Goal: Information Seeking & Learning: Learn about a topic

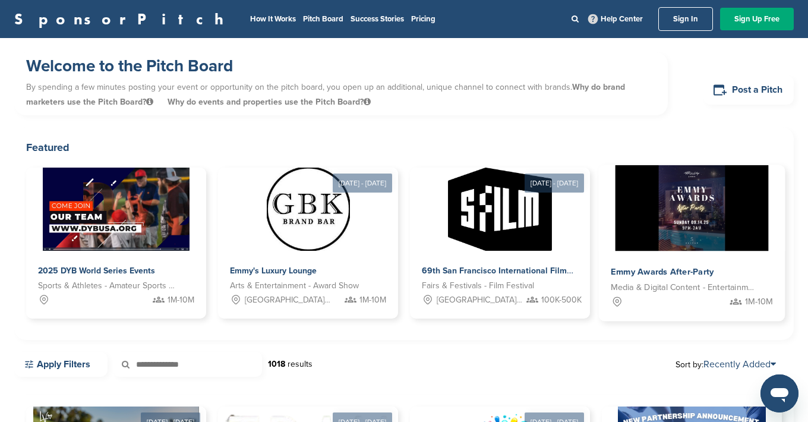
click at [668, 240] on img at bounding box center [692, 208] width 153 height 86
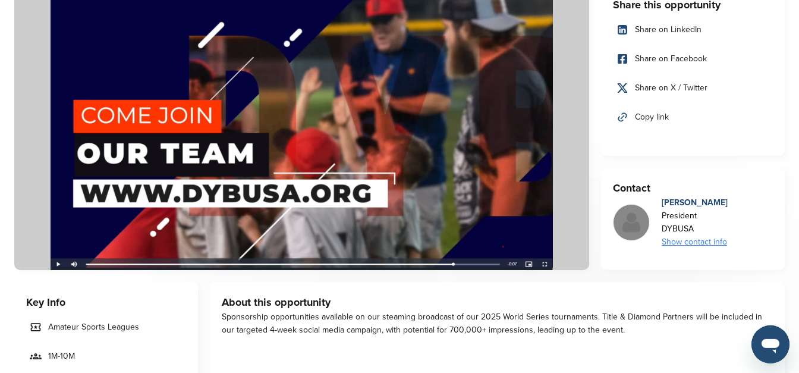
scroll to position [121, 0]
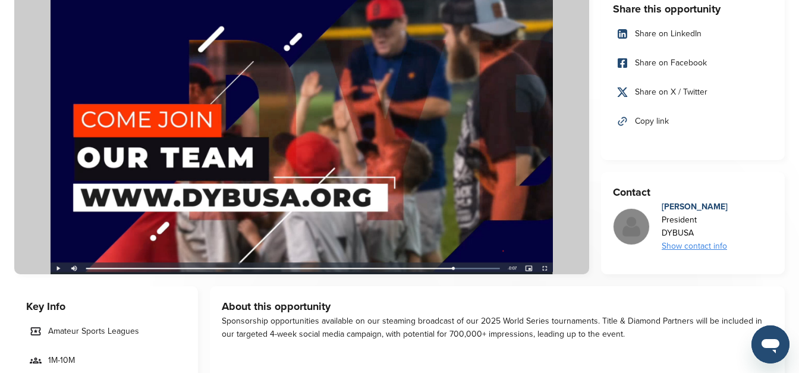
click at [291, 148] on img at bounding box center [301, 131] width 575 height 285
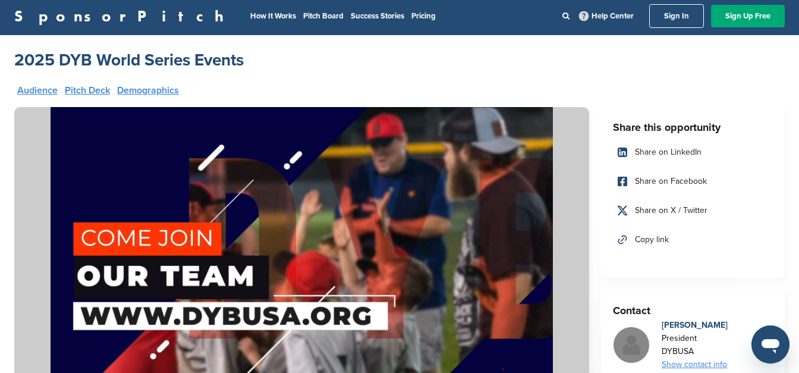
scroll to position [0, 0]
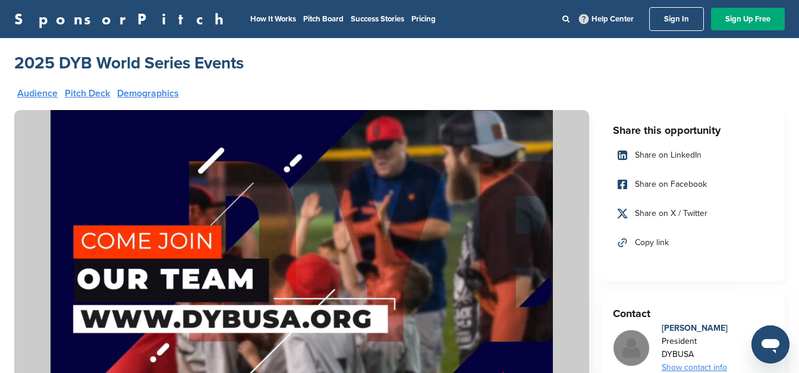
click at [131, 67] on h2 "2025 DYB World Series Events" at bounding box center [128, 62] width 229 height 21
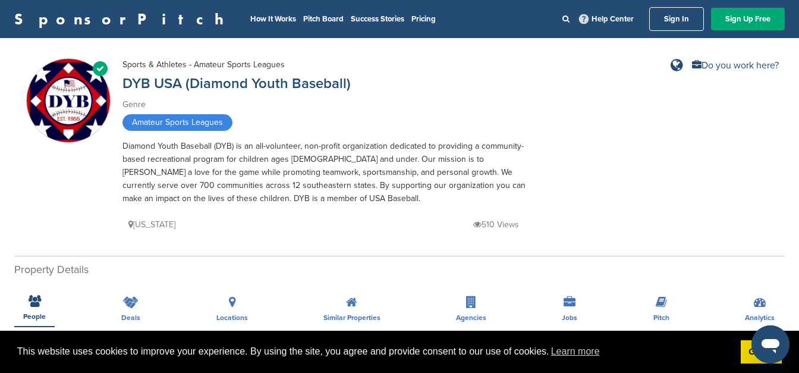
click at [80, 18] on link "SponsorPitch" at bounding box center [122, 18] width 217 height 15
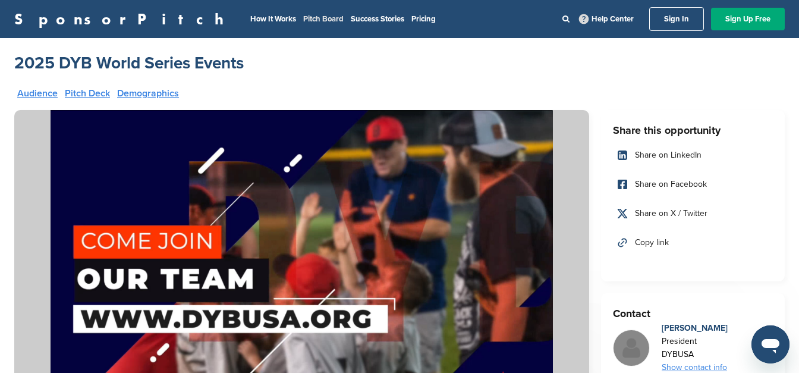
click at [303, 17] on link "Pitch Board" at bounding box center [323, 19] width 40 height 10
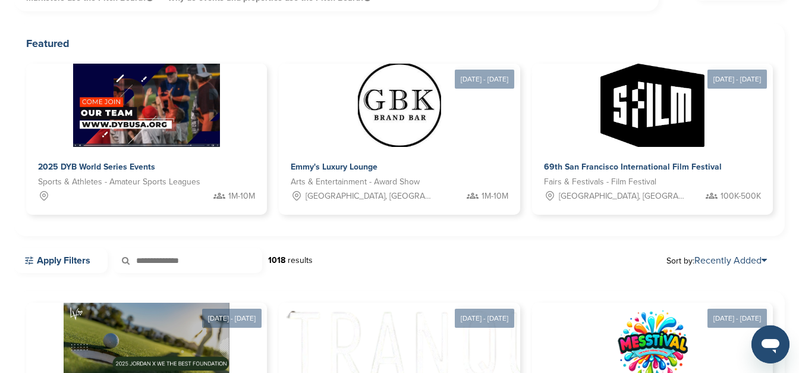
scroll to position [61, 0]
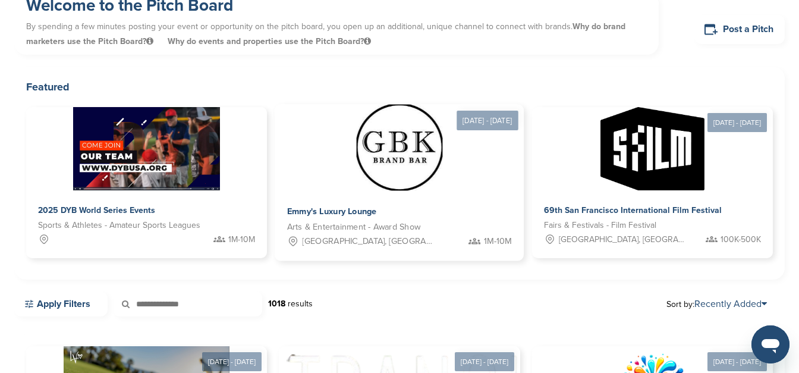
click at [357, 175] on img at bounding box center [400, 148] width 86 height 86
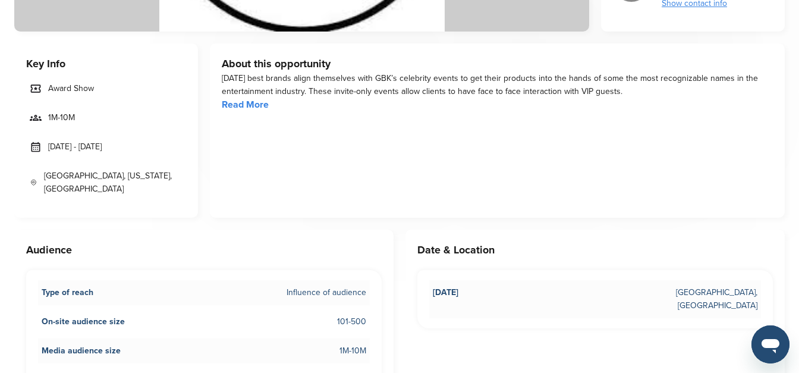
click at [269, 108] on div "[DATE] best brands align themselves with GBK’s celebrity events to get their pr…" at bounding box center [497, 92] width 551 height 40
click at [267, 107] on link "Read More" at bounding box center [245, 105] width 47 height 12
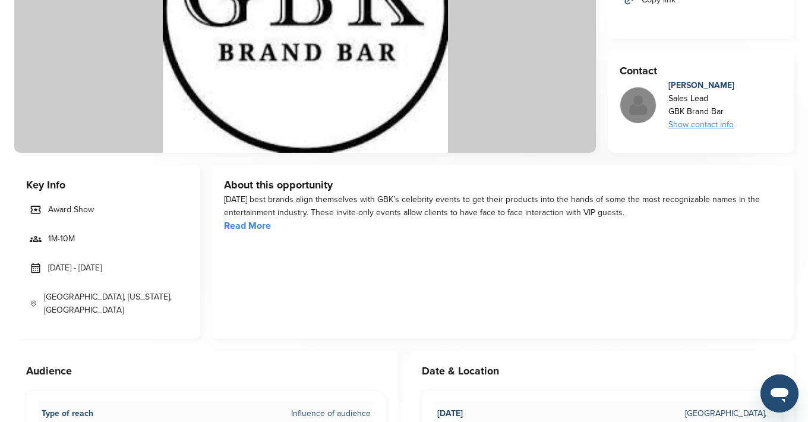
scroll to position [61, 0]
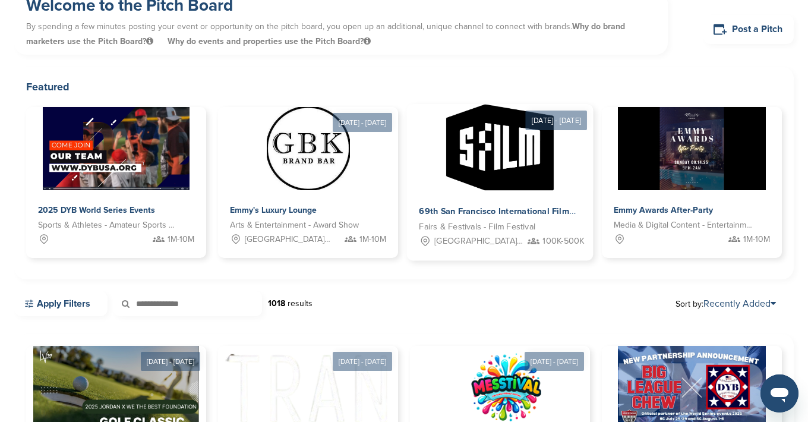
click at [479, 180] on img at bounding box center [500, 148] width 108 height 86
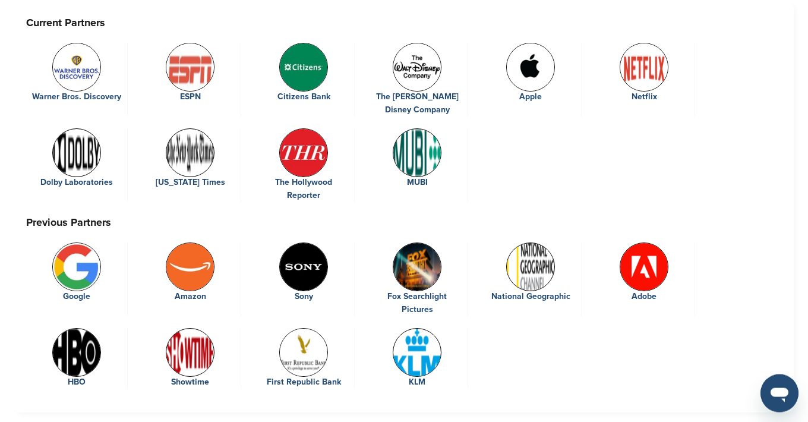
scroll to position [1940, 0]
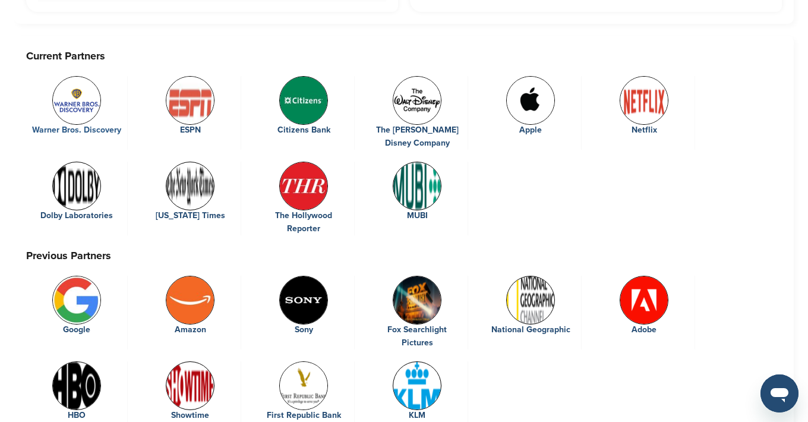
click at [71, 88] on img at bounding box center [76, 100] width 49 height 49
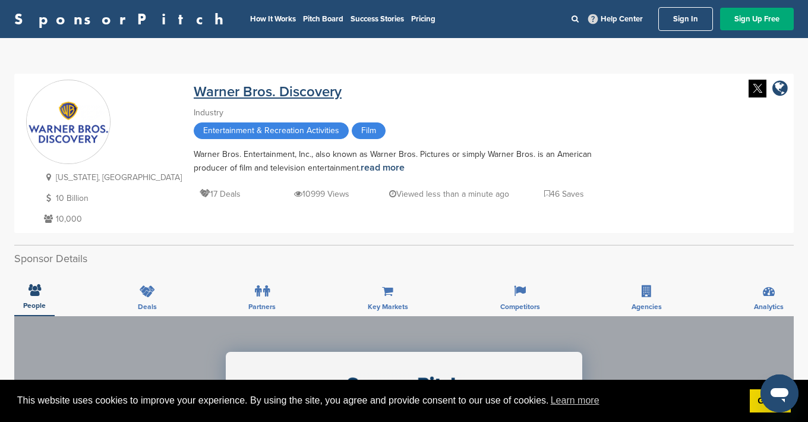
click at [194, 93] on link "Warner Bros. Discovery" at bounding box center [268, 91] width 148 height 17
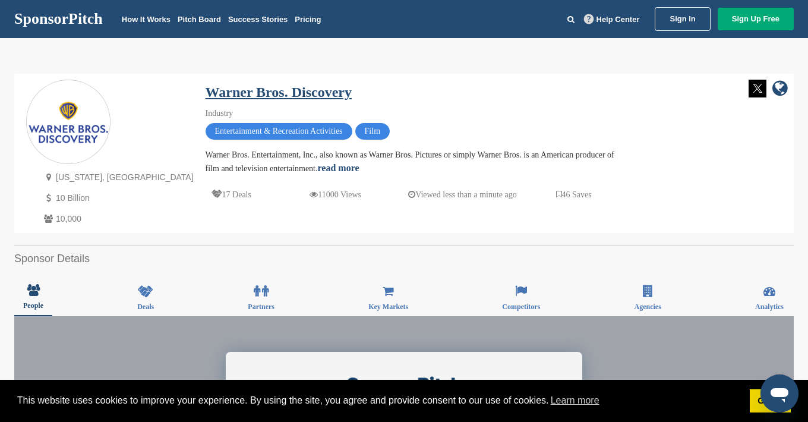
click at [206, 91] on link "Warner Bros. Discovery" at bounding box center [279, 91] width 146 height 15
click at [68, 130] on img at bounding box center [68, 122] width 83 height 83
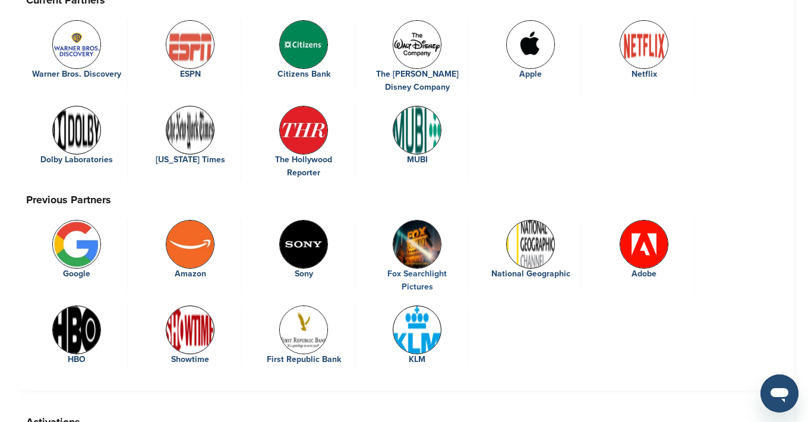
scroll to position [1877, 0]
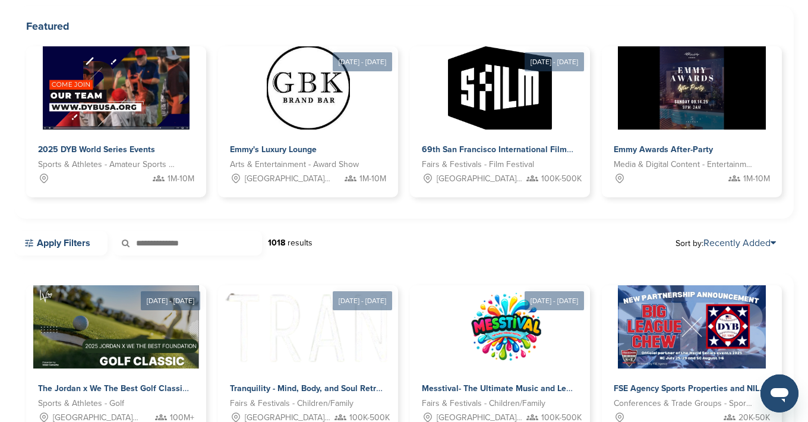
scroll to position [61, 0]
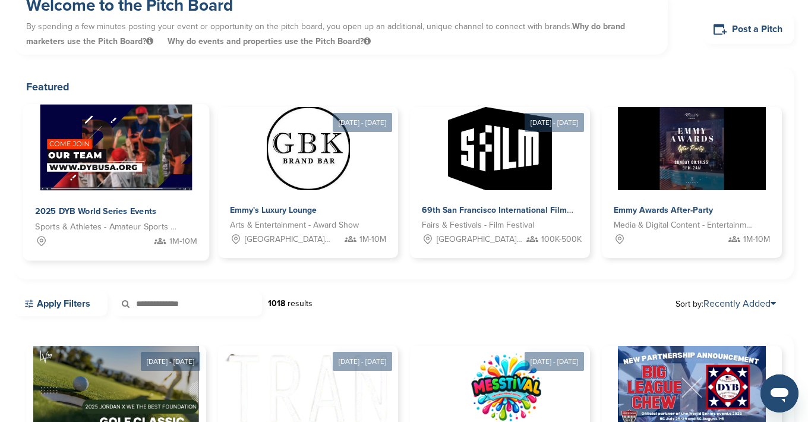
click at [142, 169] on img at bounding box center [116, 148] width 152 height 86
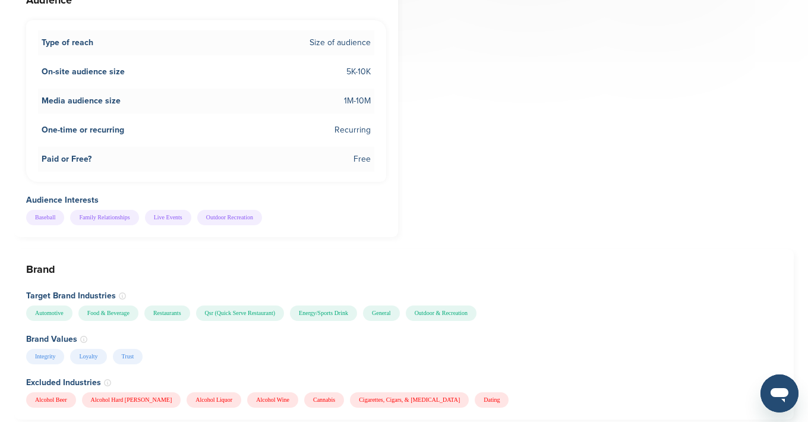
scroll to position [421, 0]
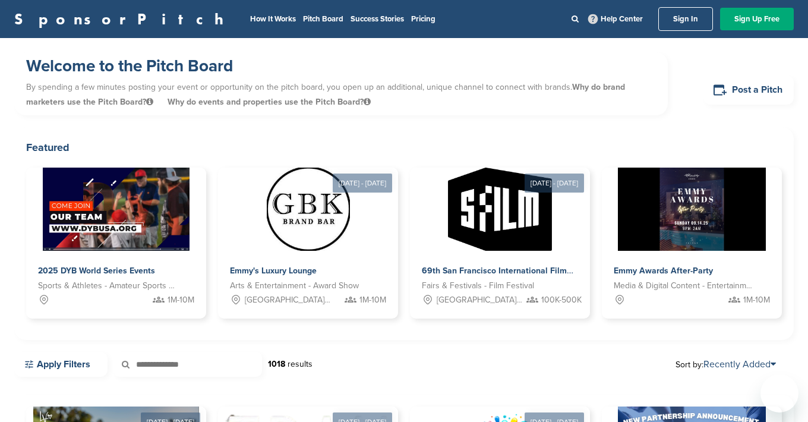
click at [327, 172] on img at bounding box center [308, 209] width 83 height 83
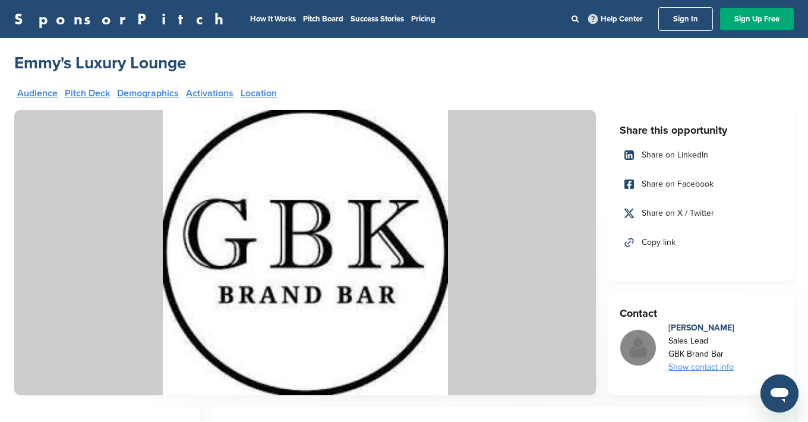
click at [323, 196] on img at bounding box center [305, 252] width 582 height 285
click at [328, 223] on img at bounding box center [305, 252] width 582 height 285
click at [116, 66] on h2 "Emmy's Luxury Lounge" at bounding box center [100, 62] width 172 height 21
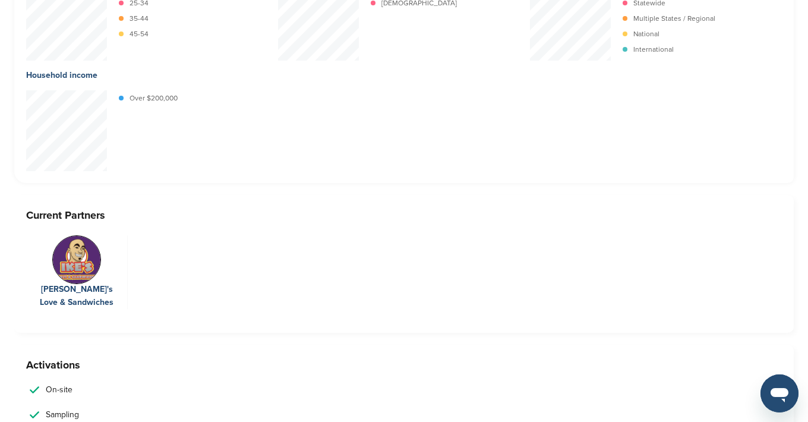
scroll to position [1637, 0]
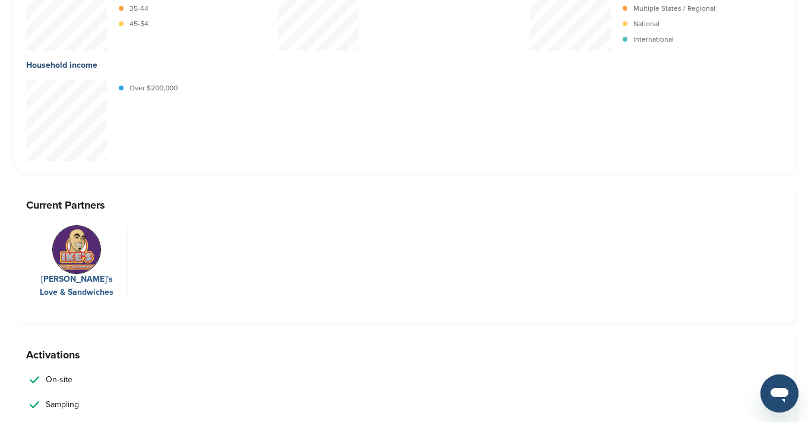
click at [77, 252] on img at bounding box center [76, 249] width 49 height 49
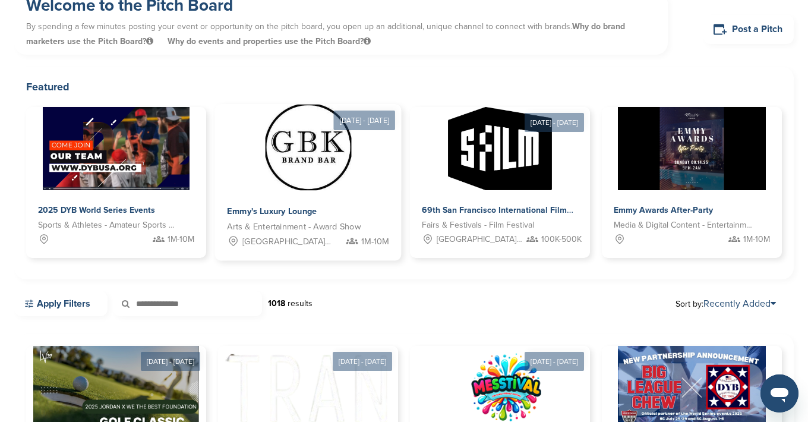
click at [327, 157] on img at bounding box center [308, 148] width 86 height 86
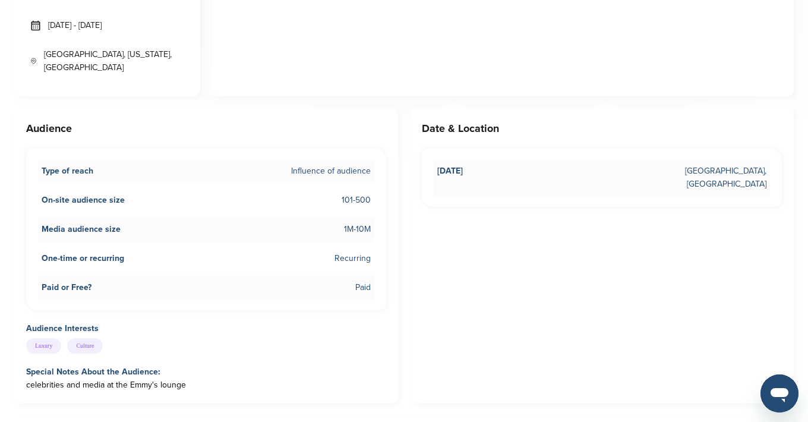
scroll to position [303, 0]
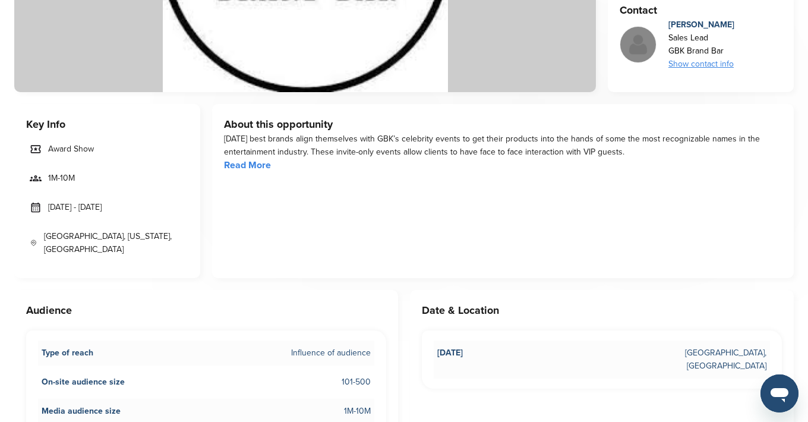
click at [248, 169] on link "Read More" at bounding box center [247, 165] width 47 height 12
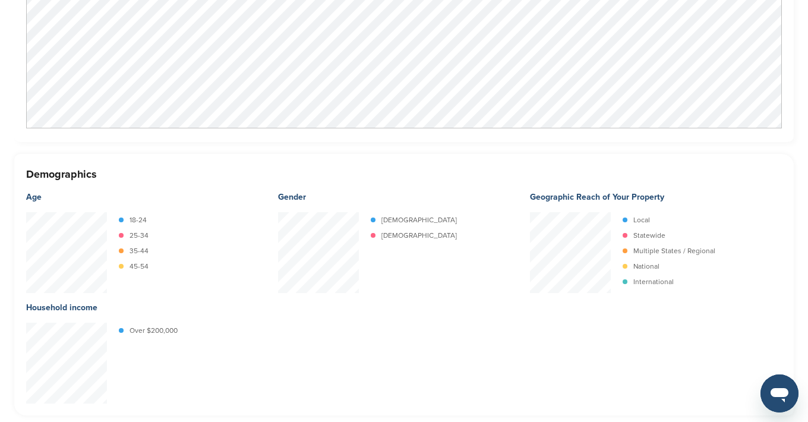
scroll to position [1212, 0]
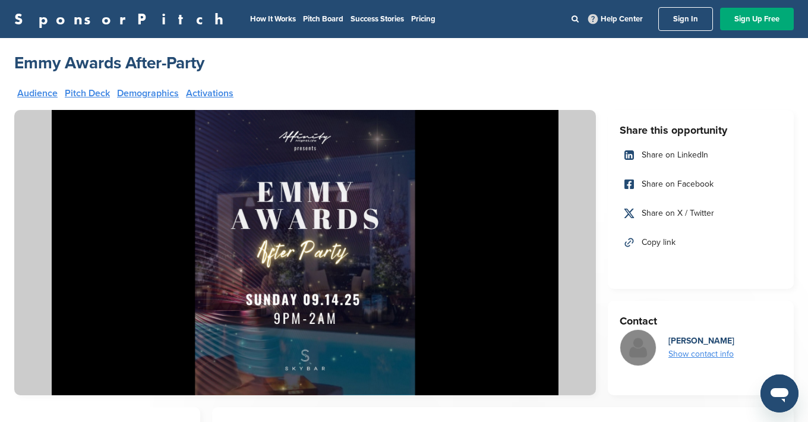
click at [159, 206] on img at bounding box center [305, 252] width 582 height 285
click at [90, 61] on h2 "Emmy Awards After-Party" at bounding box center [109, 62] width 190 height 21
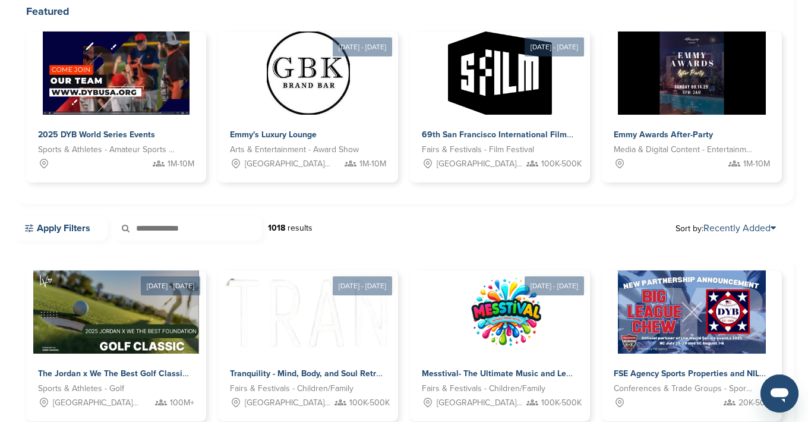
scroll to position [121, 0]
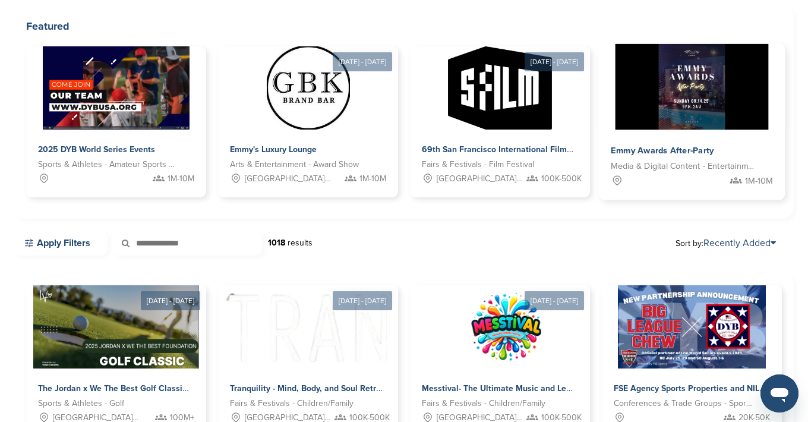
click at [671, 120] on img at bounding box center [692, 87] width 153 height 86
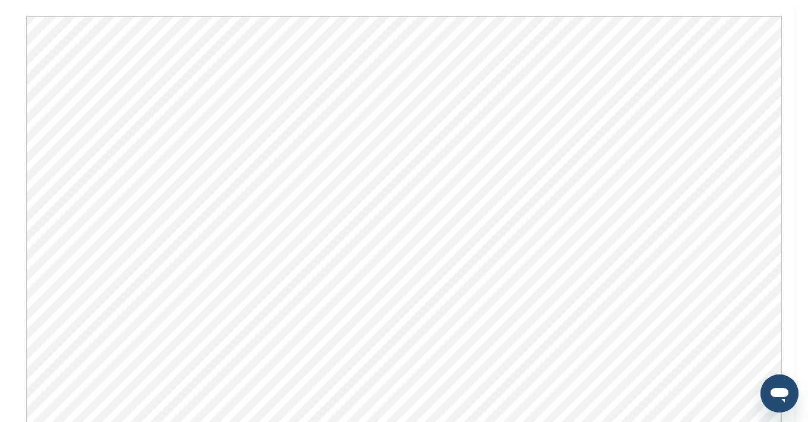
scroll to position [562, 0]
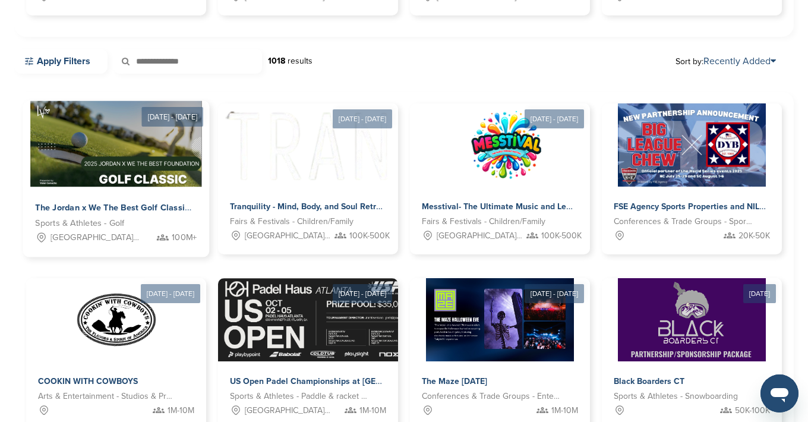
click at [127, 173] on img at bounding box center [116, 144] width 172 height 86
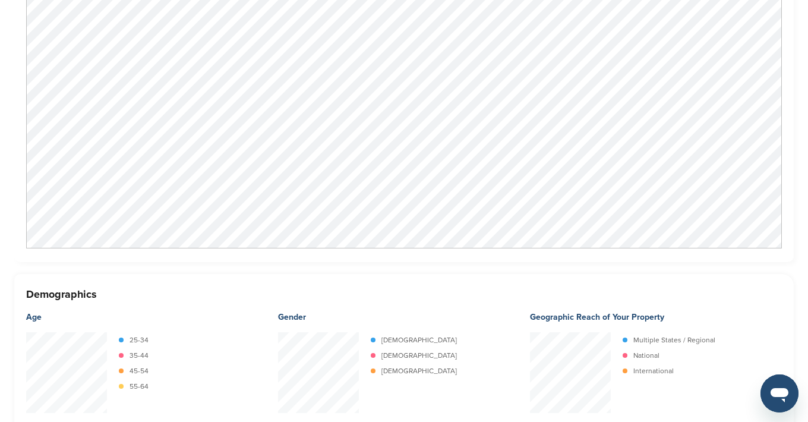
scroll to position [1512, 0]
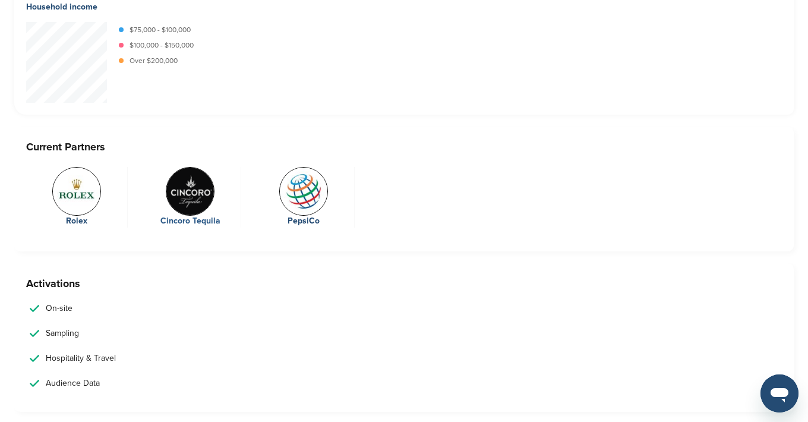
click at [191, 191] on img at bounding box center [190, 191] width 49 height 49
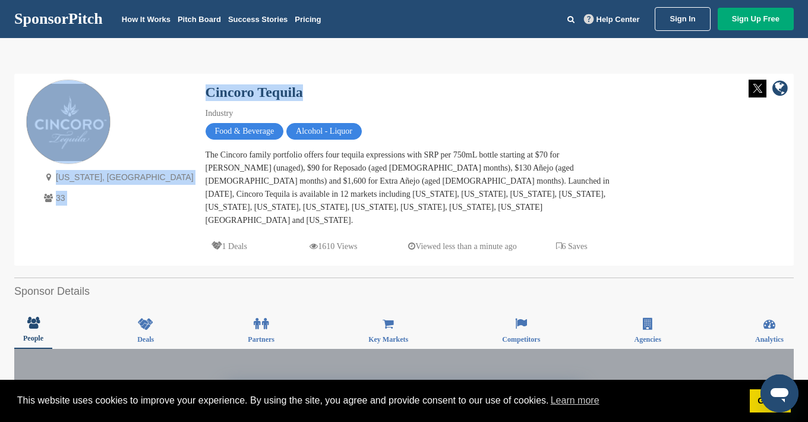
drag, startPoint x: 229, startPoint y: 91, endPoint x: 114, endPoint y: 90, distance: 114.7
click at [114, 90] on div "New York, USA 33 Cincoro Tequila Industry Food & Beverage Alcohol - Liquor The …" at bounding box center [404, 170] width 756 height 180
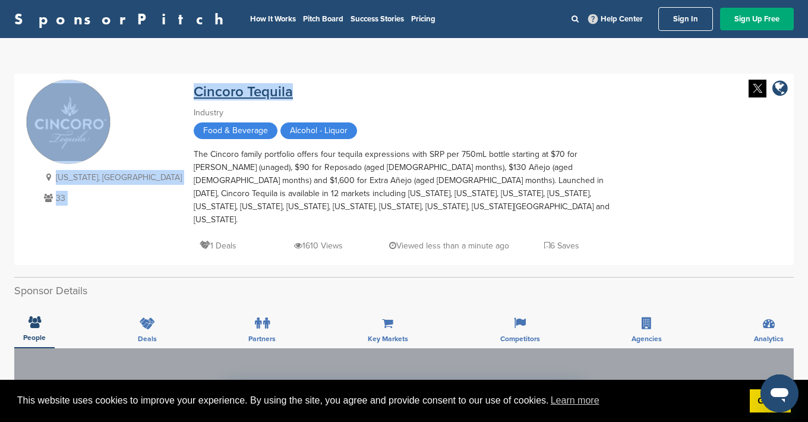
copy div "New York, USA 33 Cincoro Tequila"
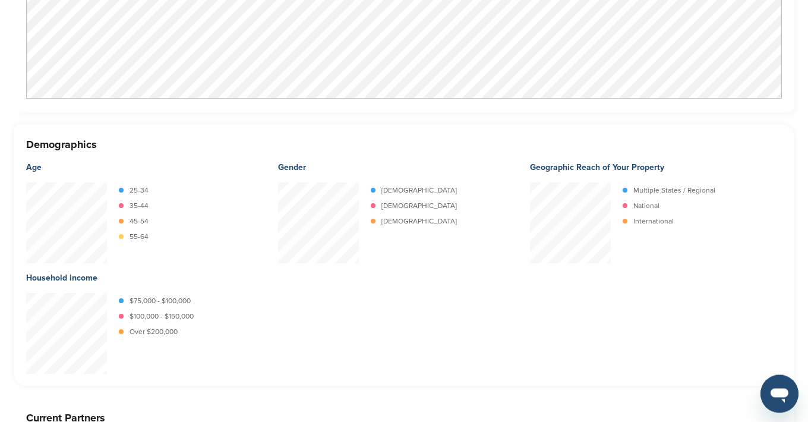
scroll to position [1145, 0]
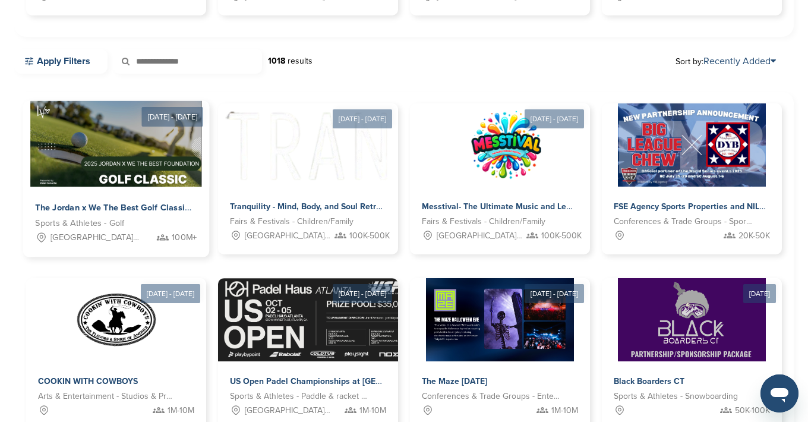
click at [113, 193] on div "The Jordan x We The Best Golf Classic 2025 – Where Sports, Music & Philanthropy…" at bounding box center [116, 222] width 187 height 70
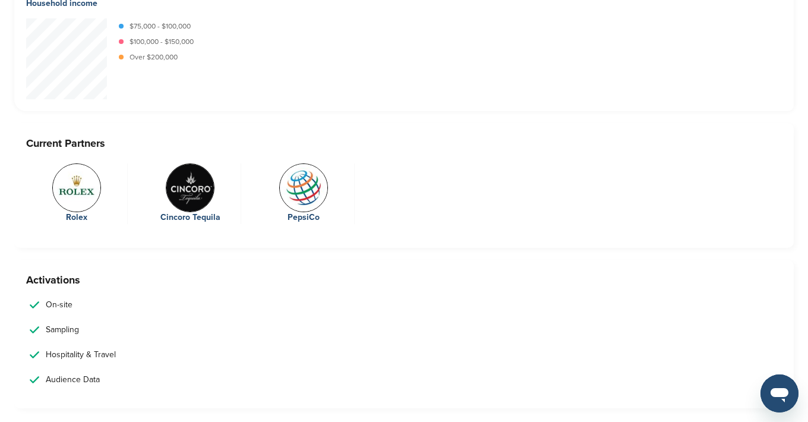
scroll to position [1334, 0]
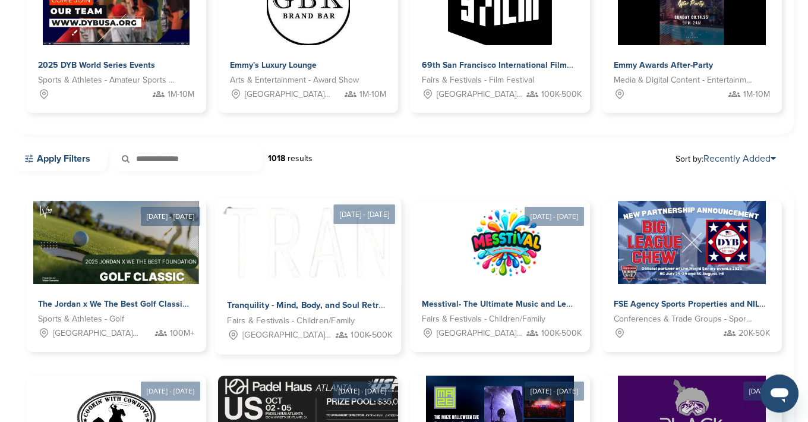
scroll to position [303, 0]
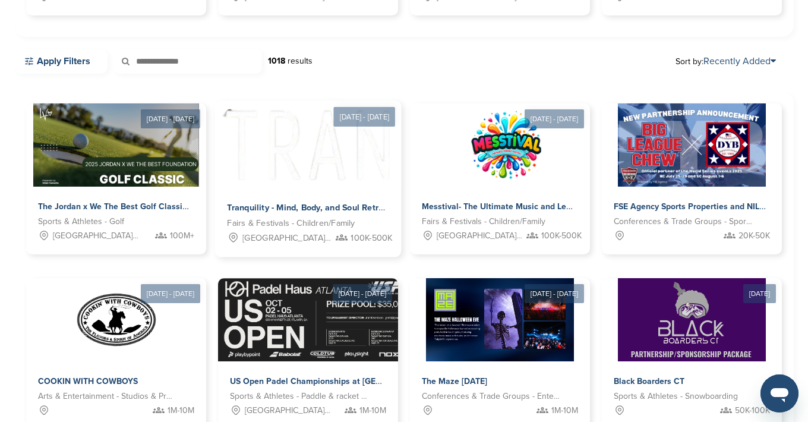
click at [299, 203] on span "Tranquility - Mind, Body, and Soul Retreats" at bounding box center [311, 208] width 169 height 11
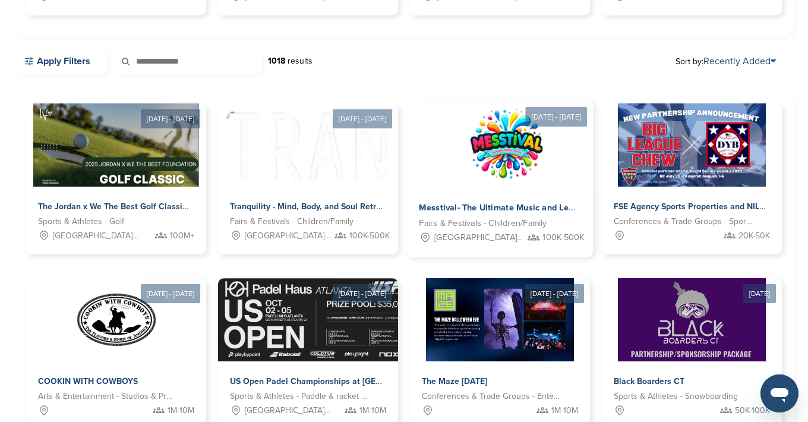
click at [475, 225] on span "Fairs & Festivals - Children/Family" at bounding box center [483, 224] width 128 height 14
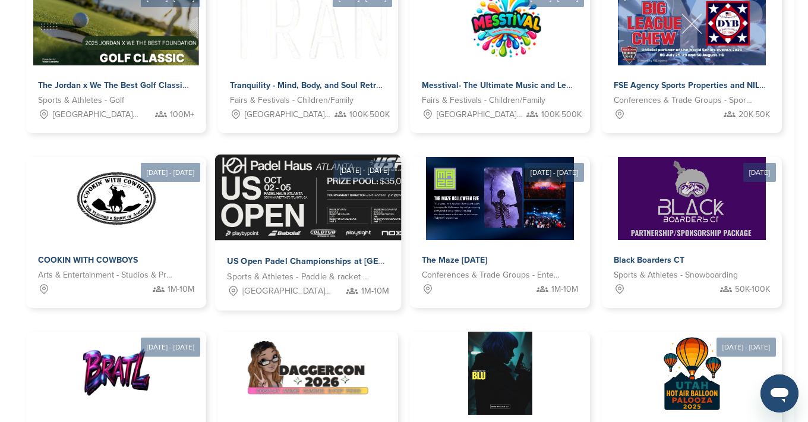
click at [295, 228] on img at bounding box center [376, 198] width 322 height 86
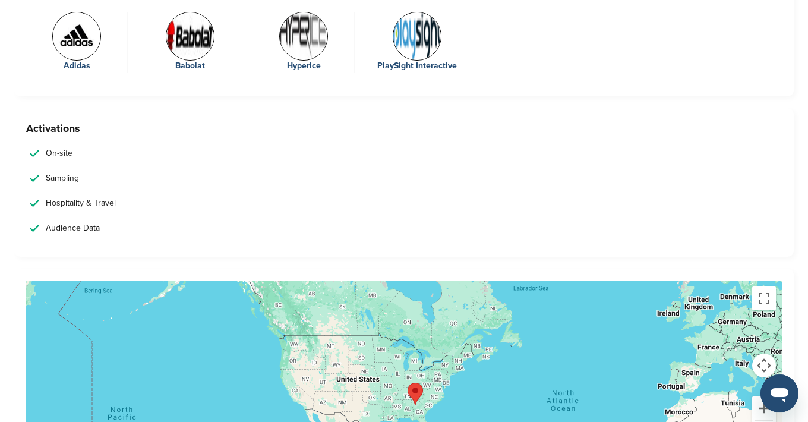
scroll to position [1737, 0]
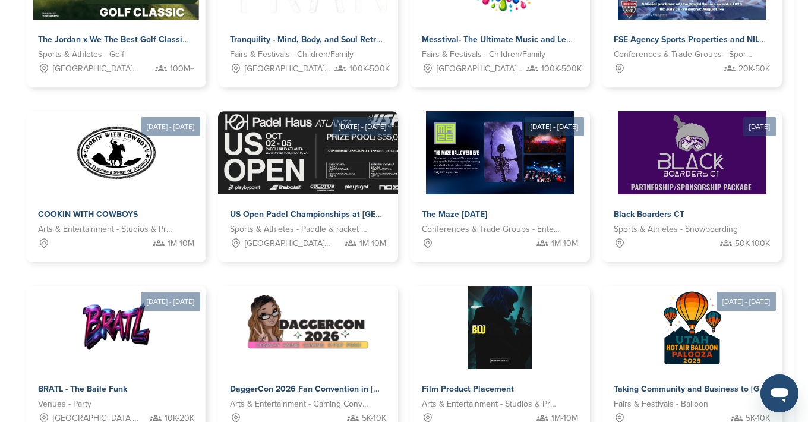
scroll to position [485, 0]
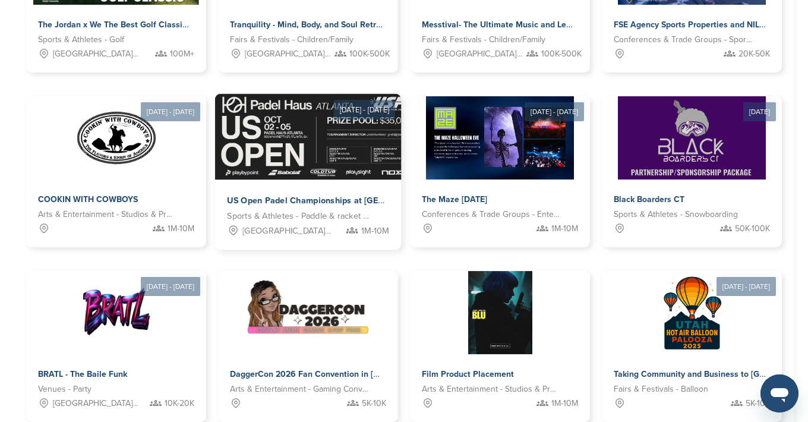
click at [329, 172] on img at bounding box center [376, 137] width 322 height 86
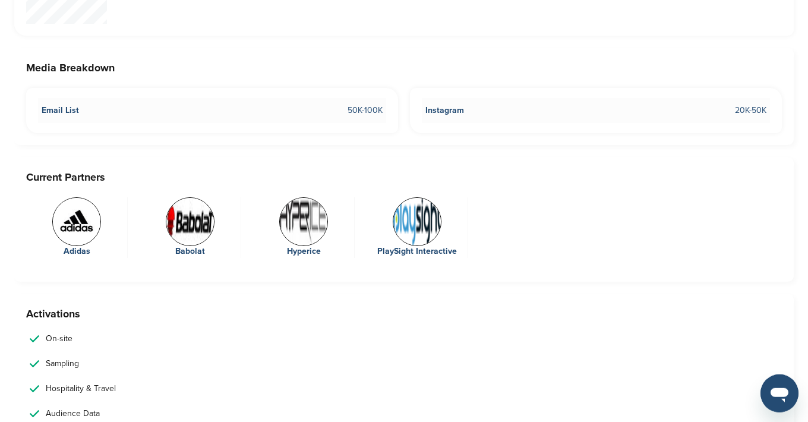
scroll to position [1637, 0]
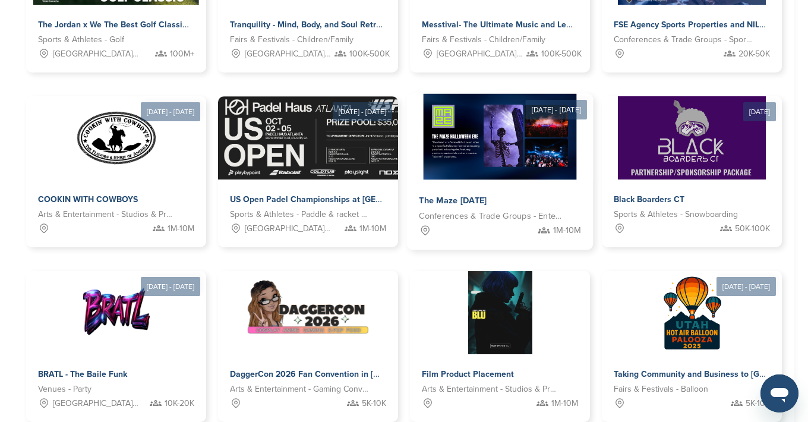
click at [480, 167] on img at bounding box center [500, 137] width 153 height 86
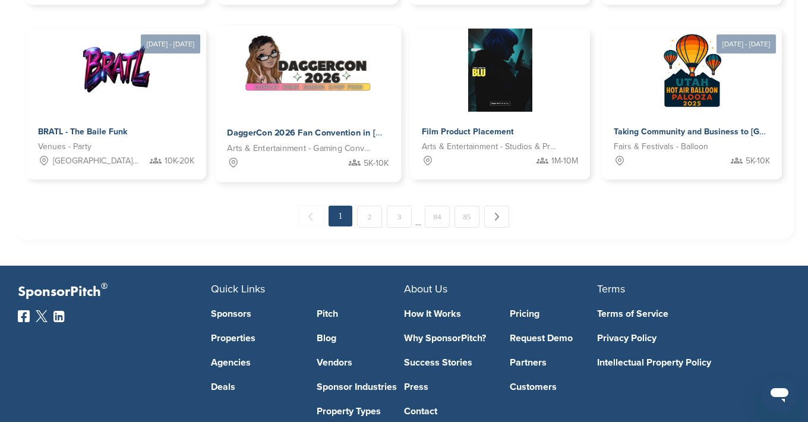
click at [292, 108] on img at bounding box center [308, 69] width 129 height 86
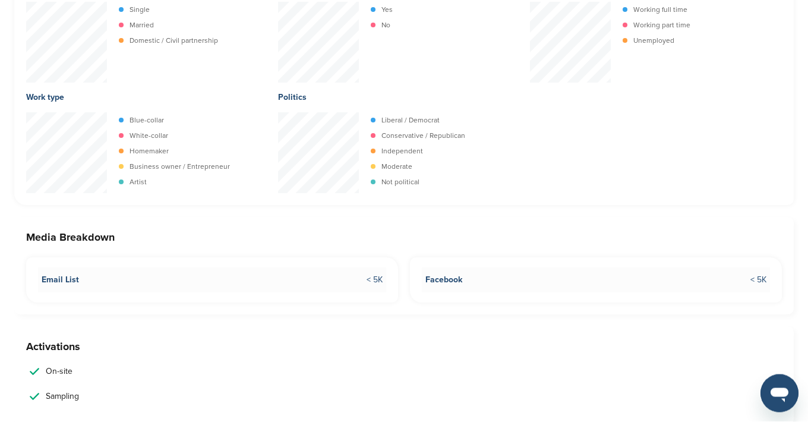
scroll to position [1699, 0]
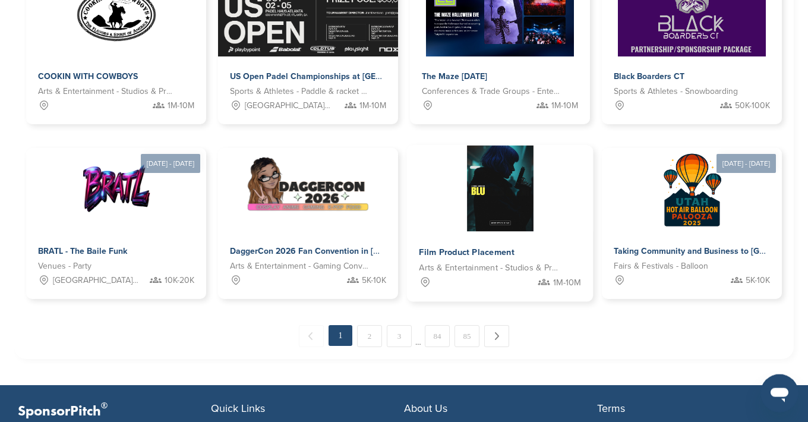
scroll to position [606, 0]
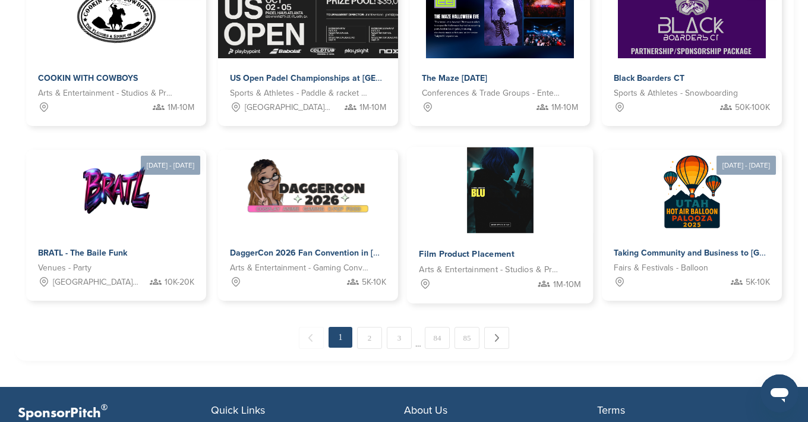
click at [460, 196] on div at bounding box center [500, 190] width 187 height 86
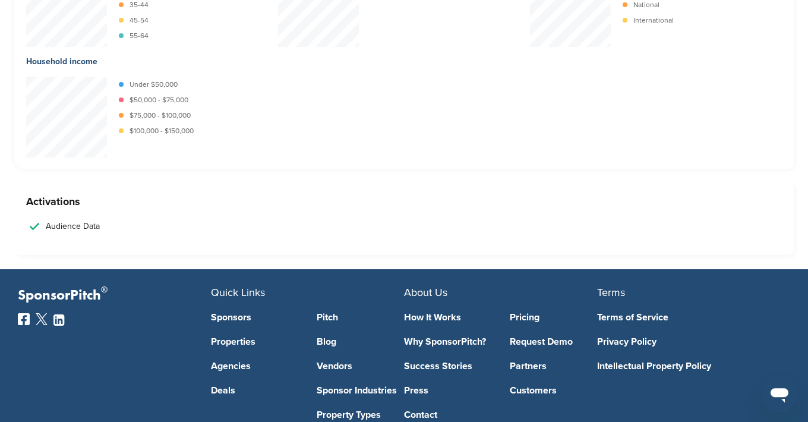
scroll to position [1369, 0]
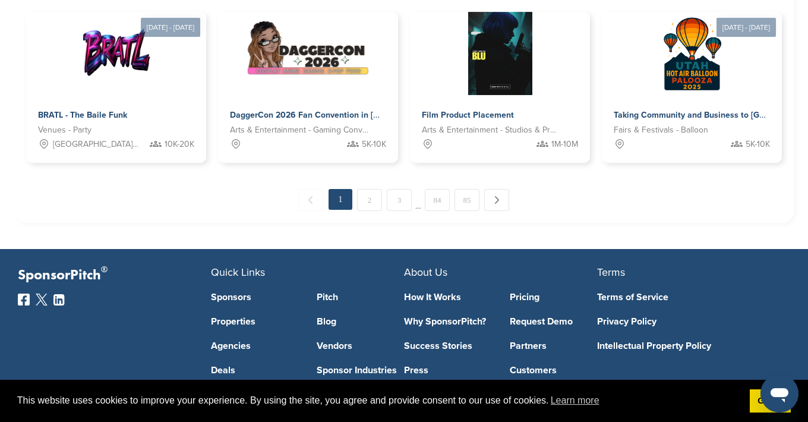
scroll to position [723, 0]
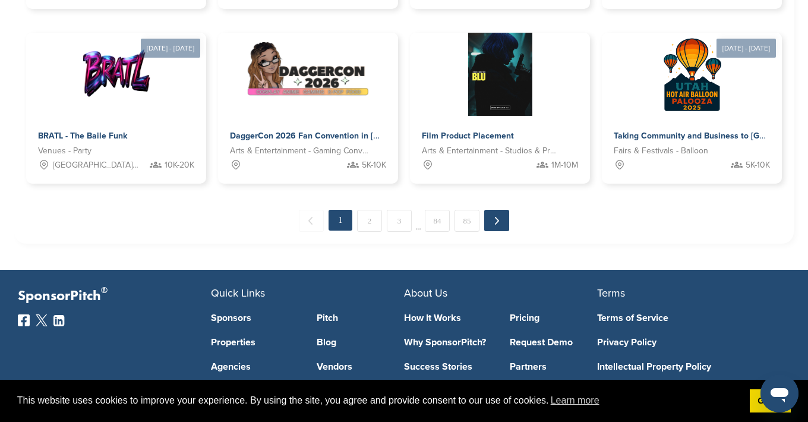
click at [496, 222] on link "Next →" at bounding box center [496, 220] width 25 height 21
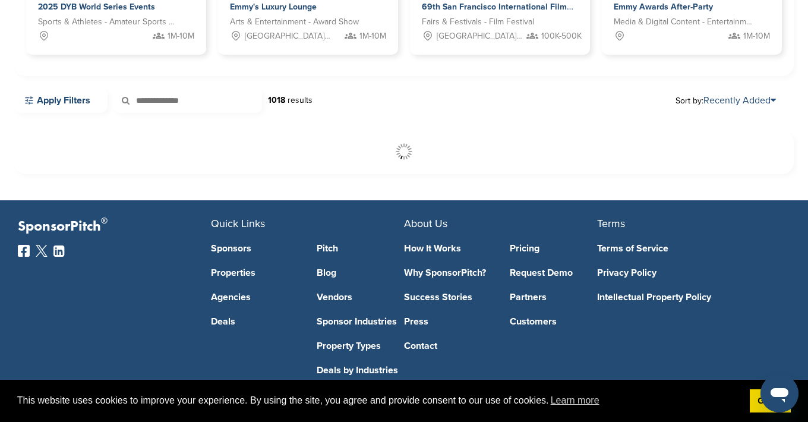
scroll to position [316, 0]
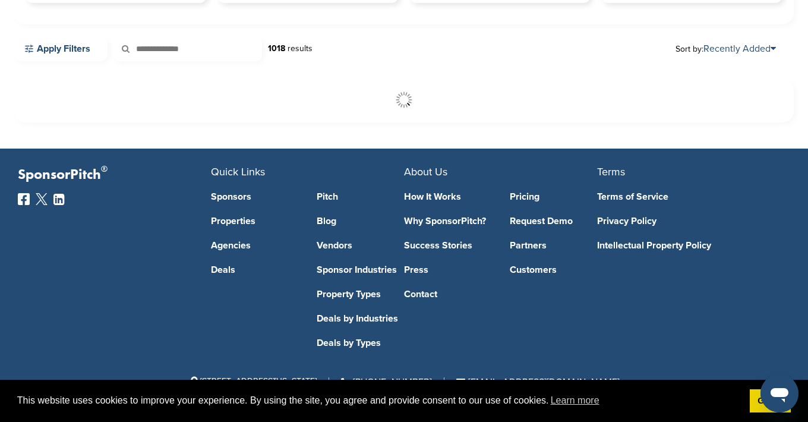
click at [96, 225] on div "SponsorPitch ®" at bounding box center [114, 256] width 193 height 181
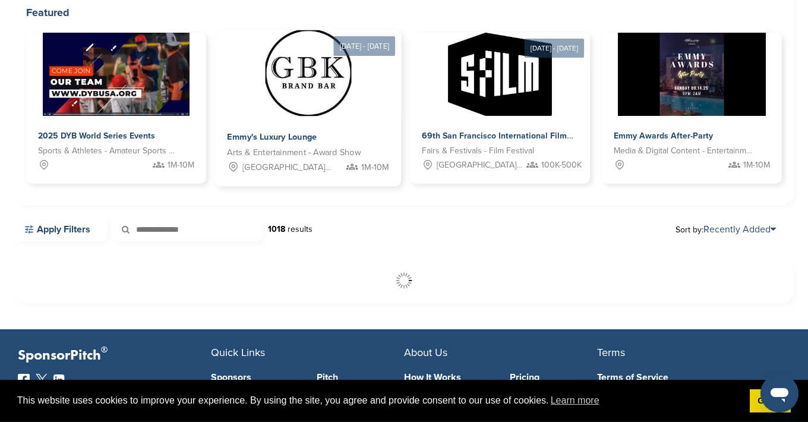
scroll to position [73, 0]
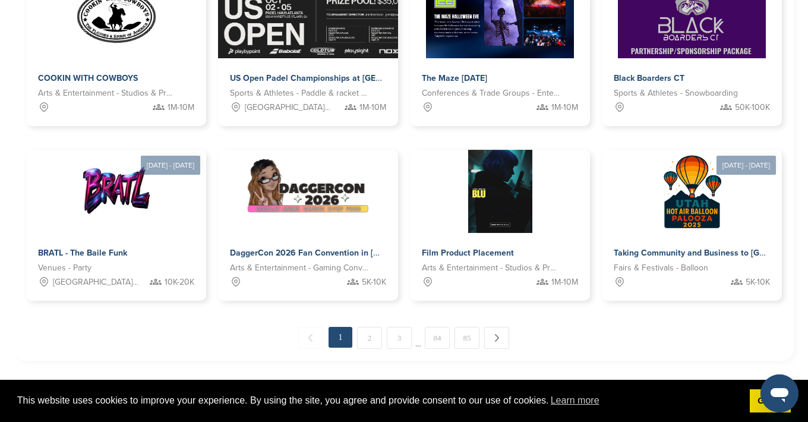
scroll to position [788, 0]
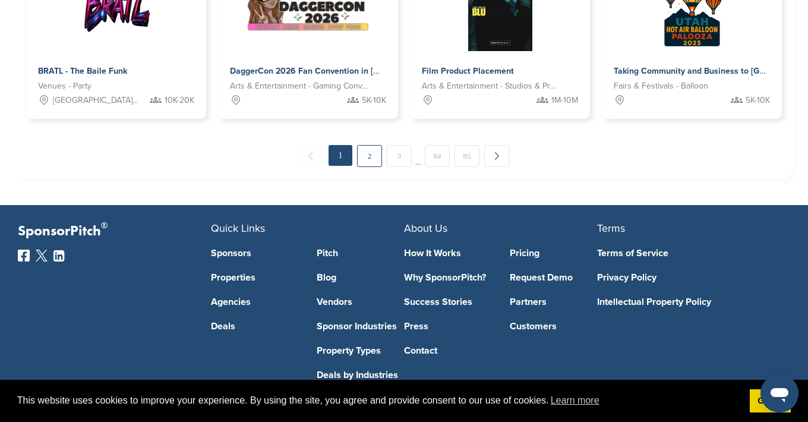
click at [364, 160] on link "2" at bounding box center [369, 156] width 25 height 22
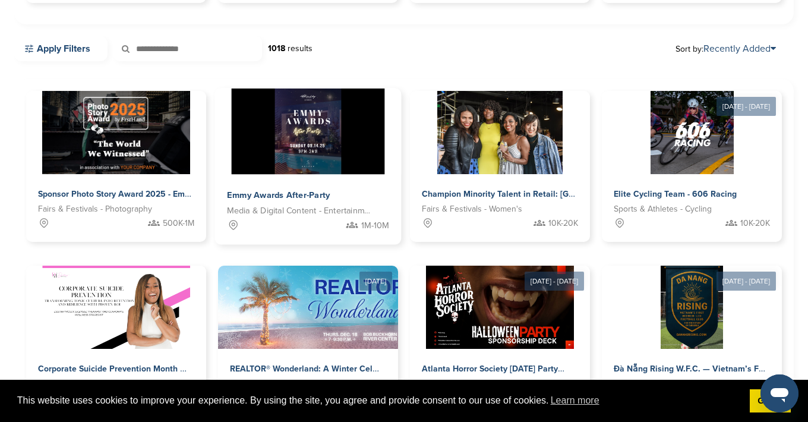
click at [332, 149] on img at bounding box center [308, 132] width 153 height 86
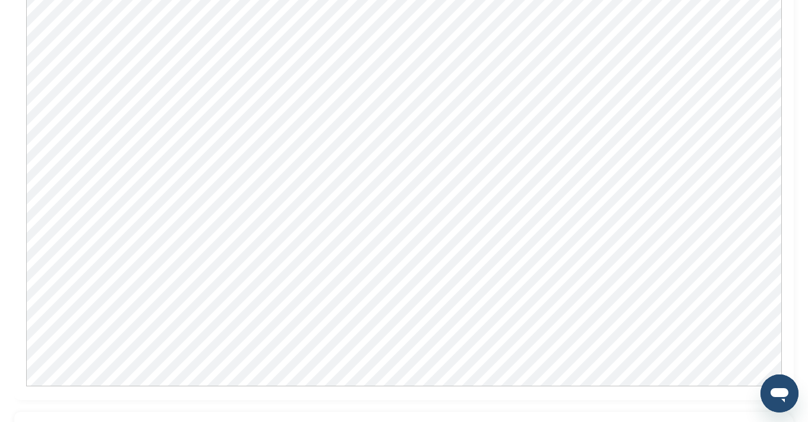
scroll to position [619, 0]
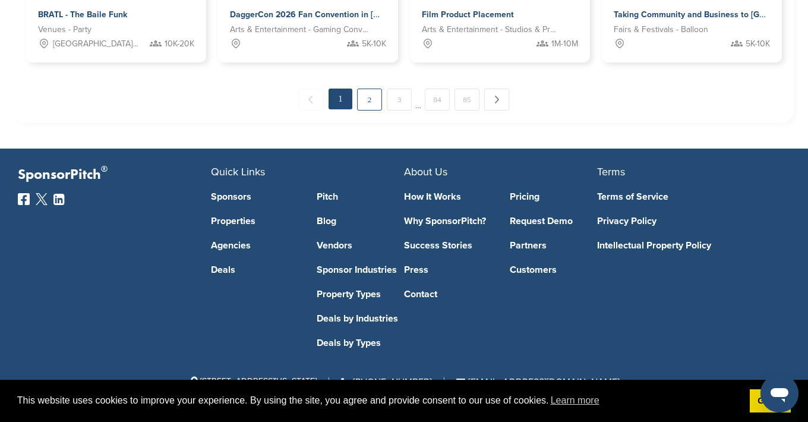
click at [373, 102] on link "2" at bounding box center [369, 100] width 25 height 22
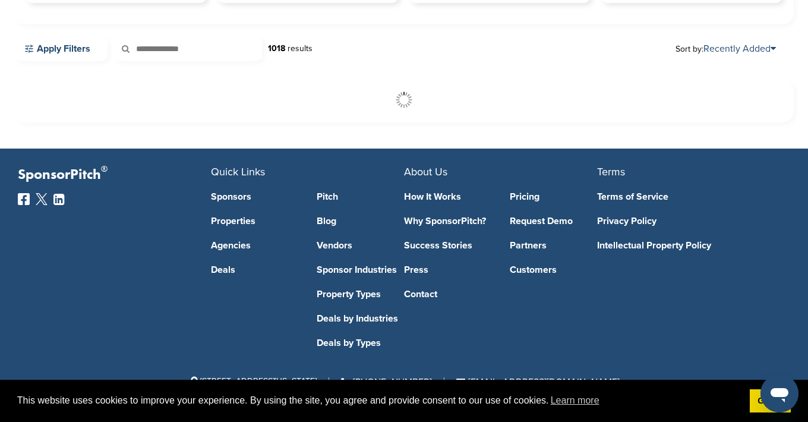
scroll to position [316, 0]
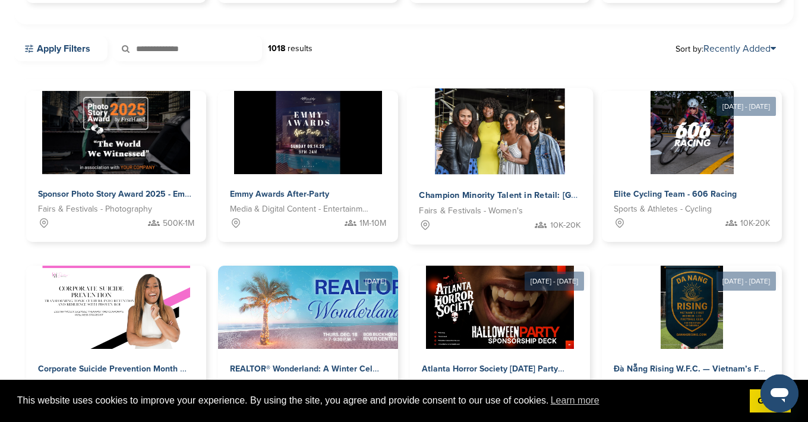
click at [487, 167] on img at bounding box center [501, 132] width 130 height 86
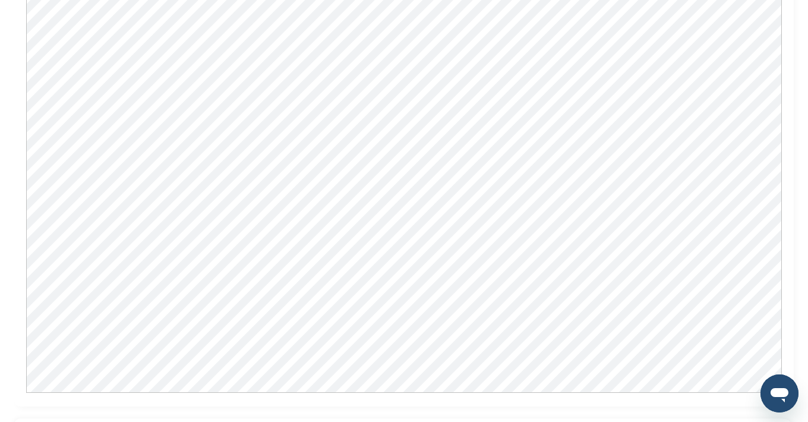
scroll to position [1455, 0]
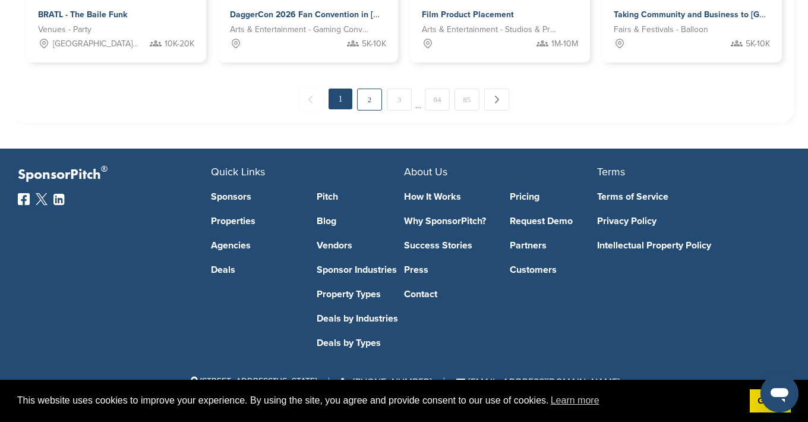
click at [367, 98] on link "2" at bounding box center [369, 100] width 25 height 22
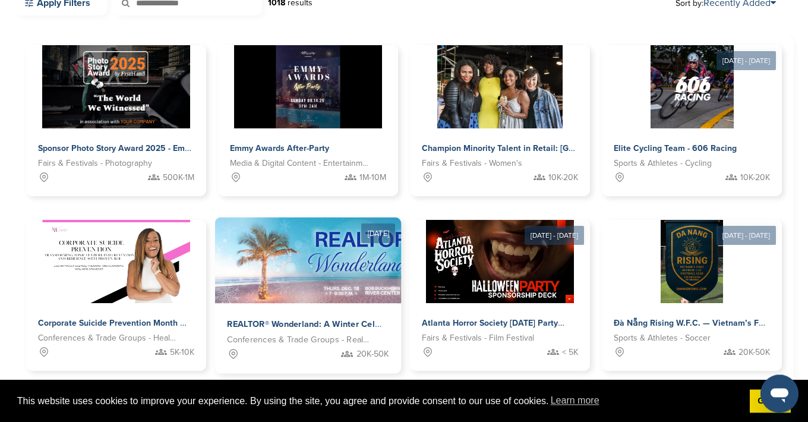
scroll to position [316, 0]
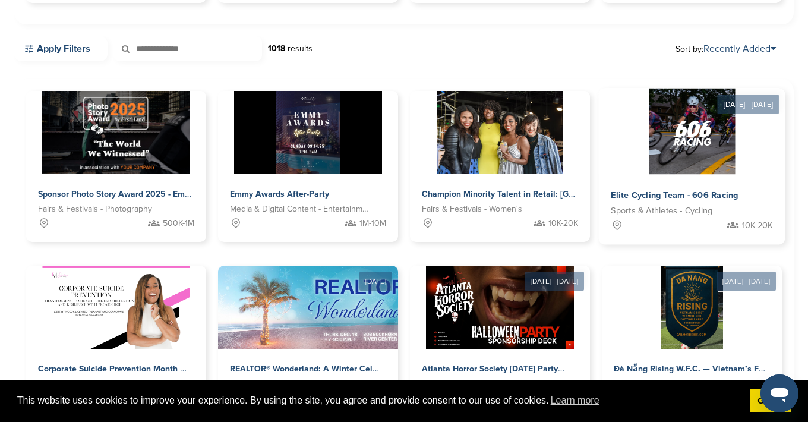
click at [665, 141] on img at bounding box center [692, 132] width 86 height 86
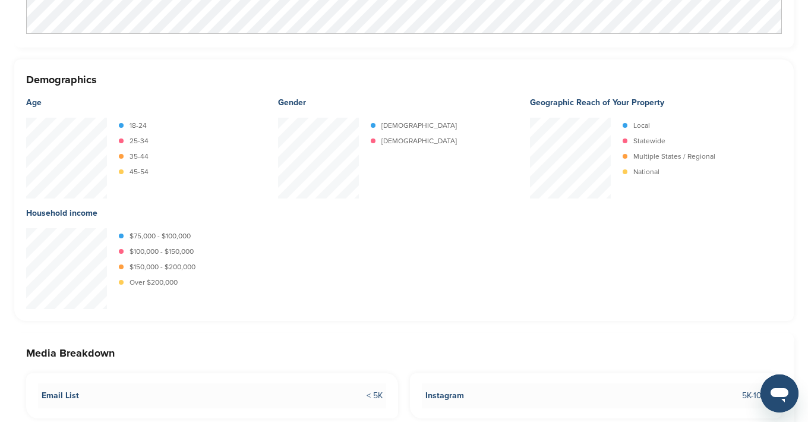
scroll to position [1386, 0]
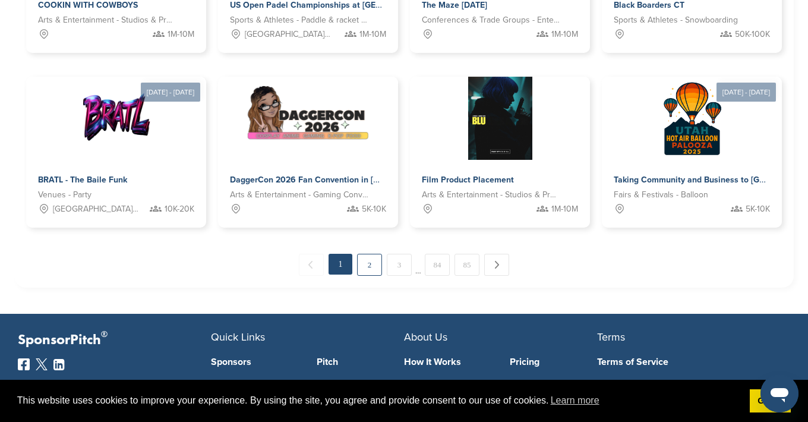
click at [373, 266] on link "2" at bounding box center [369, 265] width 25 height 22
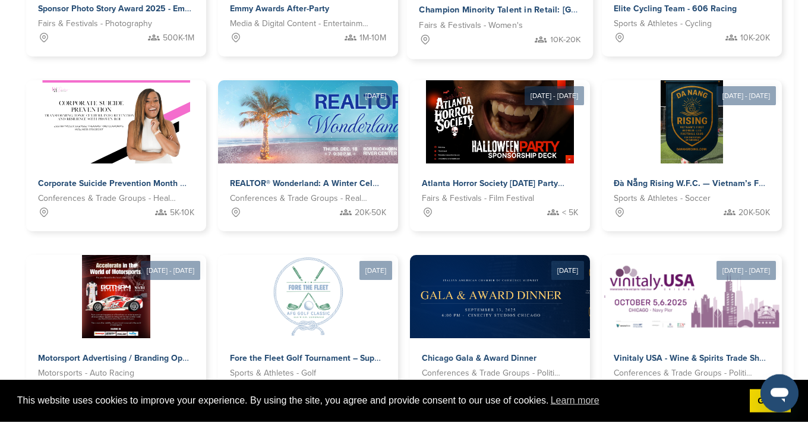
scroll to position [437, 0]
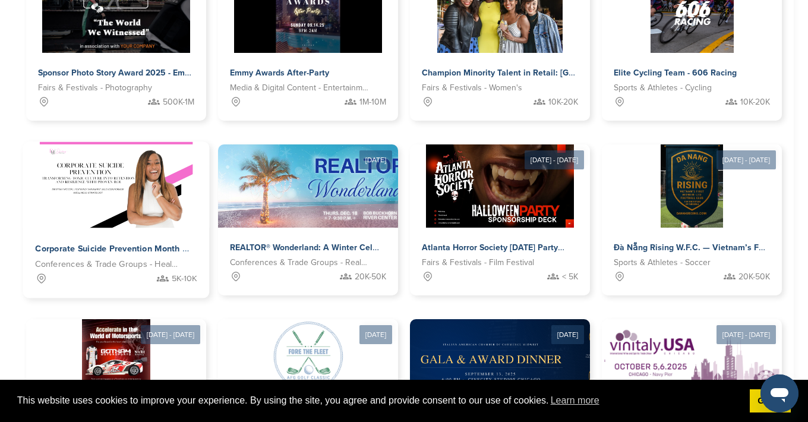
click at [125, 197] on img at bounding box center [116, 185] width 153 height 86
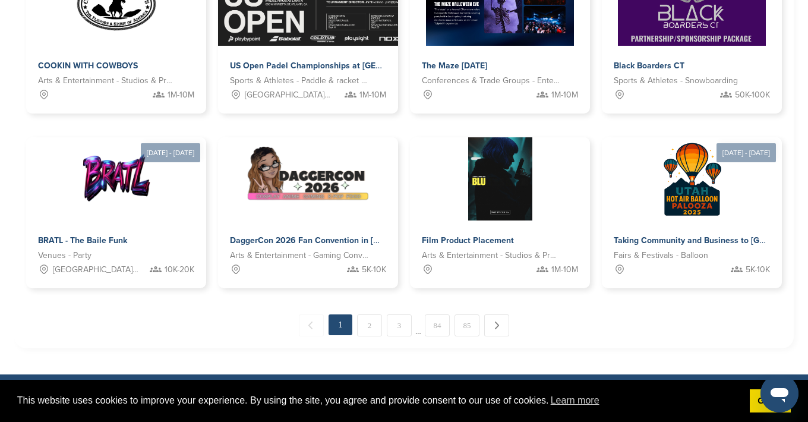
scroll to position [626, 0]
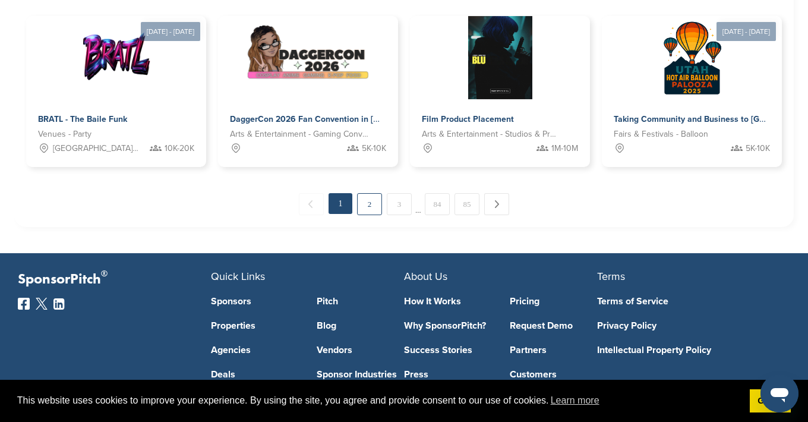
click at [371, 204] on link "2" at bounding box center [369, 204] width 25 height 22
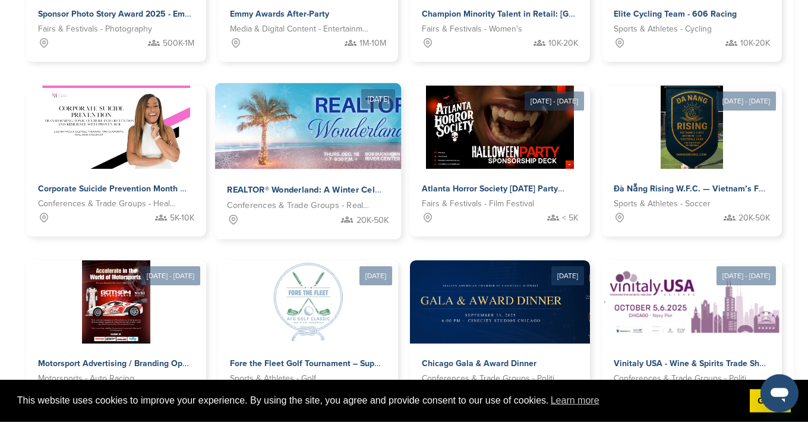
scroll to position [497, 0]
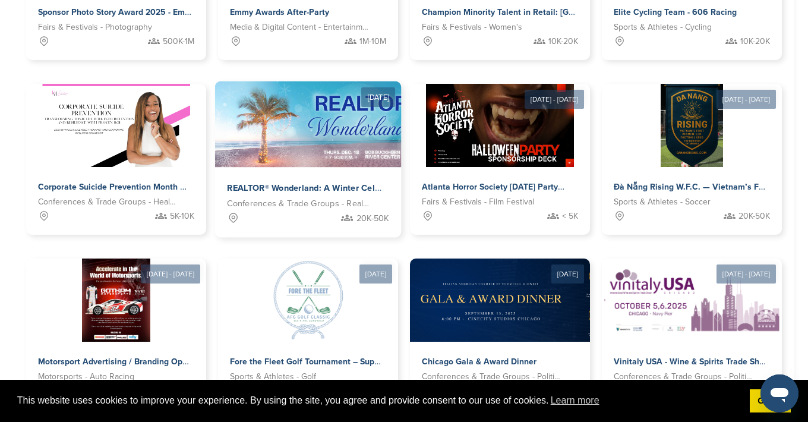
click at [312, 168] on div "REALTOR® Wonderland: A Winter Celebration Conferences & Trade Groups - Real Est…" at bounding box center [308, 203] width 187 height 70
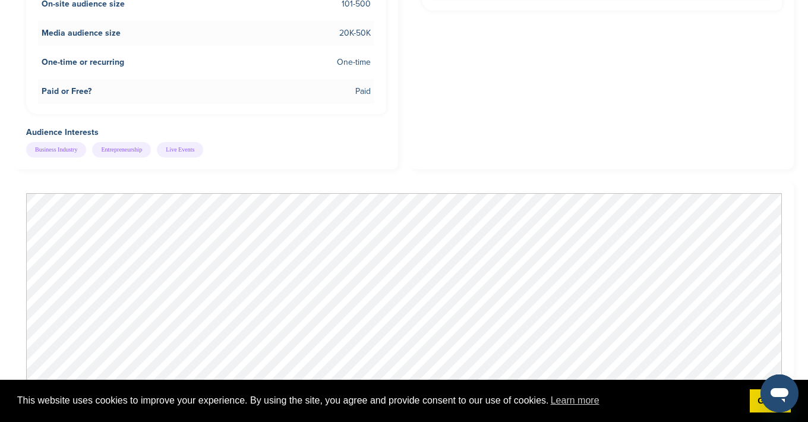
scroll to position [788, 0]
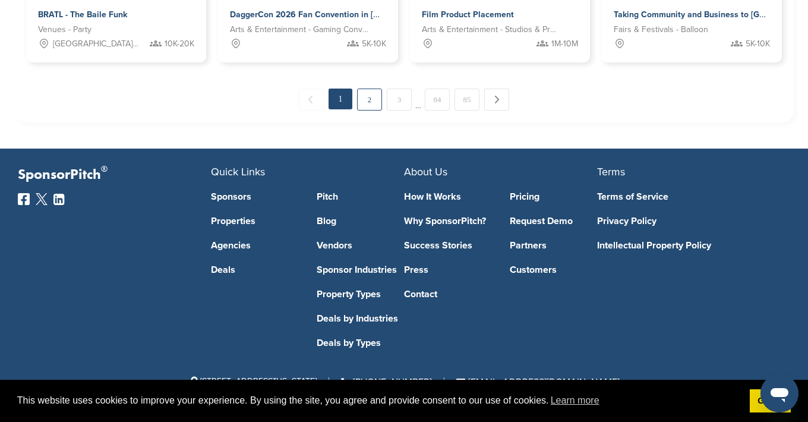
click at [372, 107] on link "2" at bounding box center [369, 100] width 25 height 22
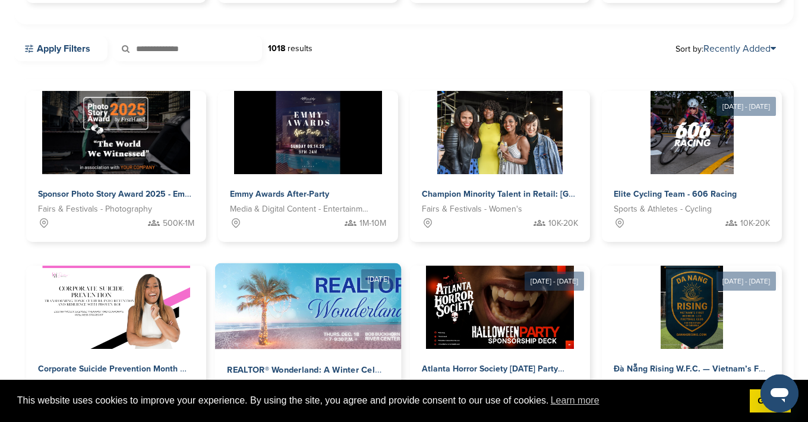
scroll to position [497, 0]
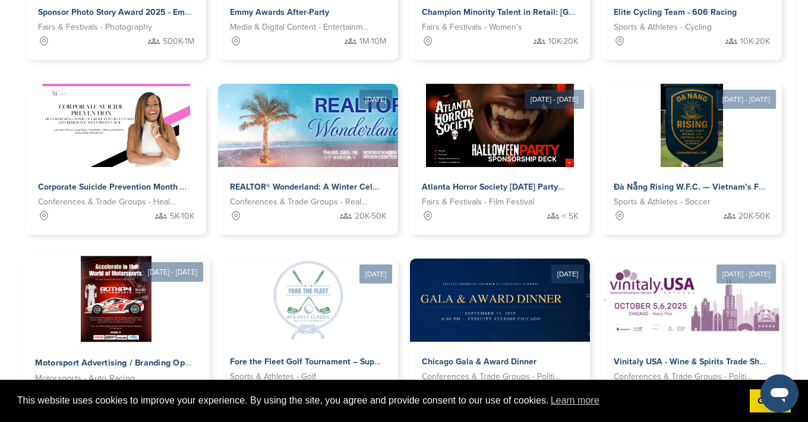
click at [133, 300] on img at bounding box center [116, 299] width 71 height 86
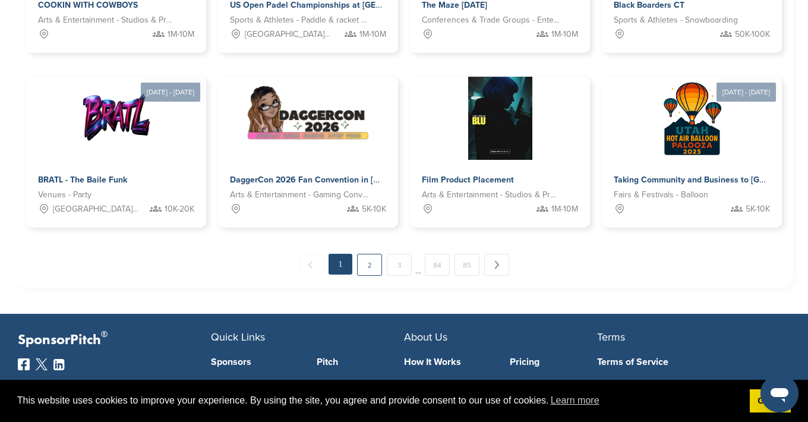
click at [372, 269] on link "2" at bounding box center [369, 265] width 25 height 22
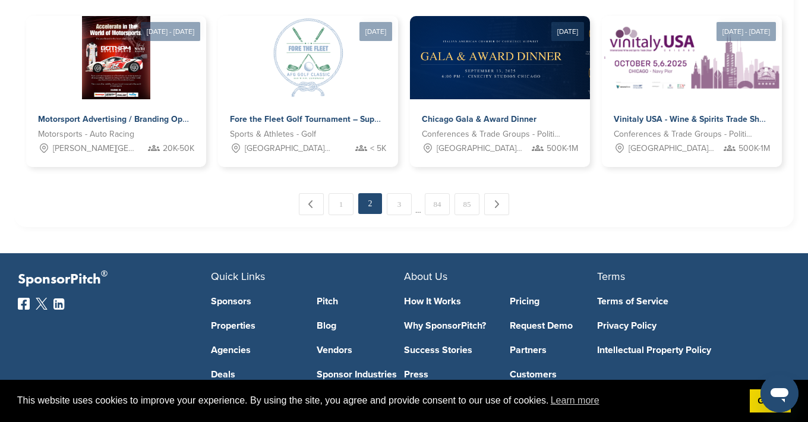
scroll to position [679, 0]
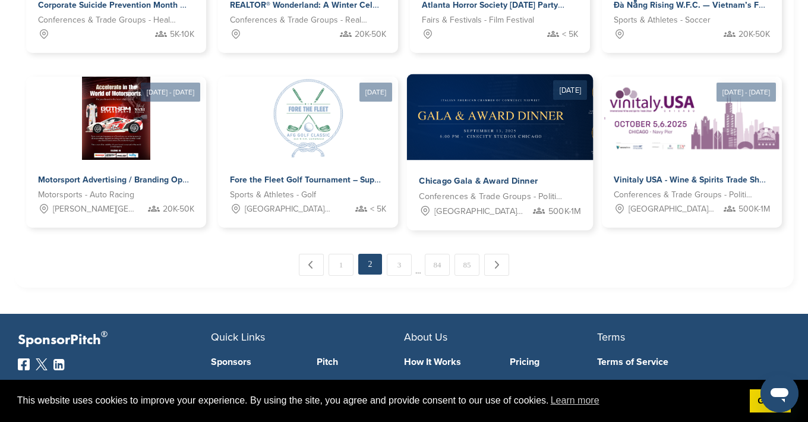
click at [478, 138] on img at bounding box center [554, 117] width 295 height 86
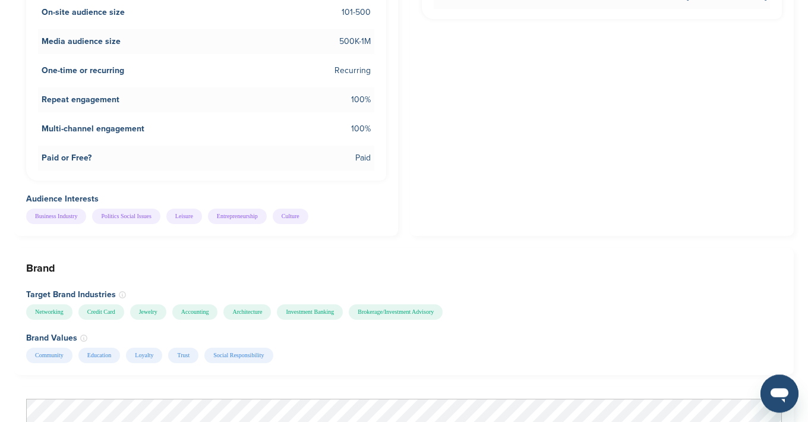
scroll to position [542, 0]
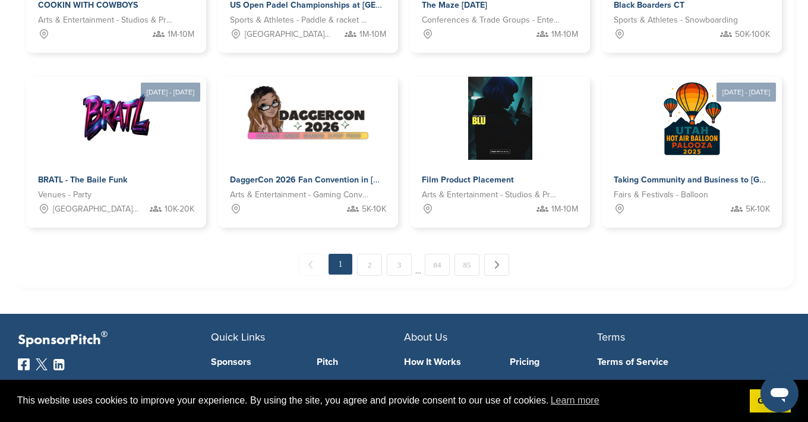
click at [10, 395] on div "This website uses cookies to improve your experience. By using the site, you ag…" at bounding box center [404, 401] width 808 height 43
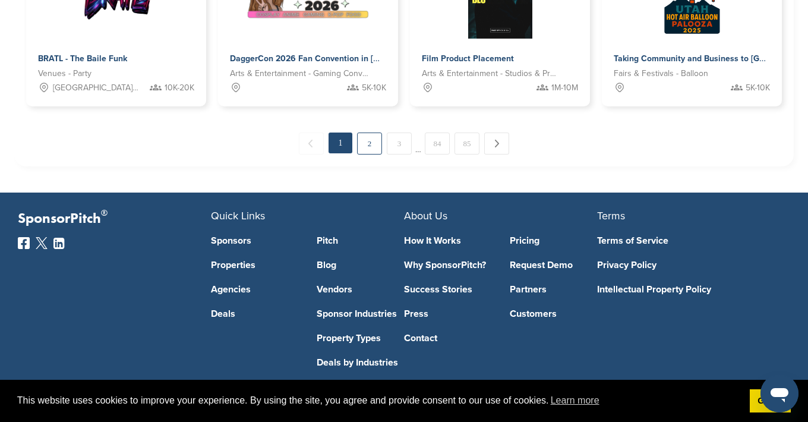
click at [373, 144] on link "2" at bounding box center [369, 144] width 25 height 22
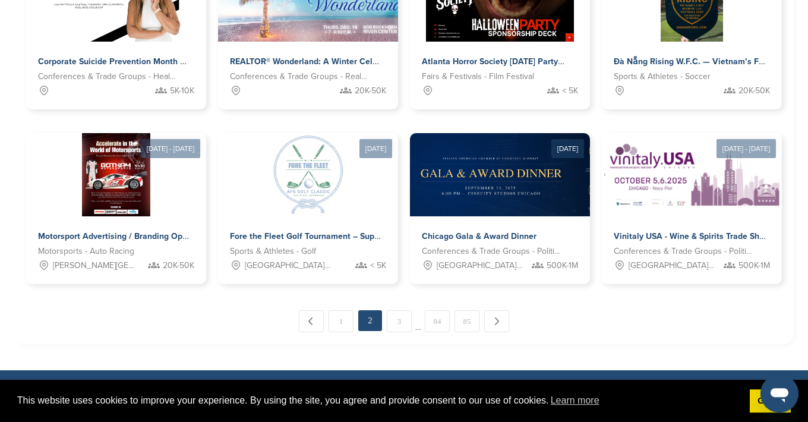
scroll to position [740, 0]
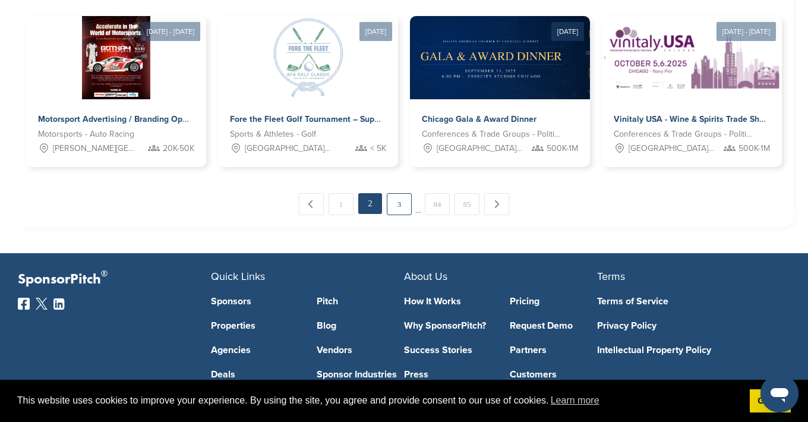
click at [395, 209] on link "3" at bounding box center [399, 204] width 25 height 22
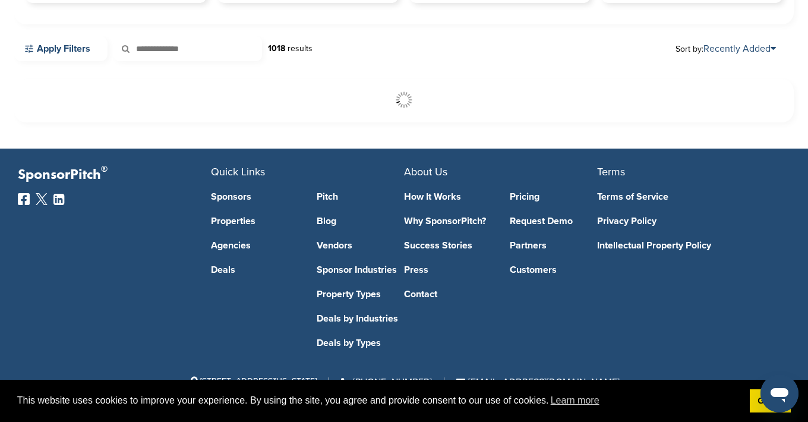
scroll to position [316, 0]
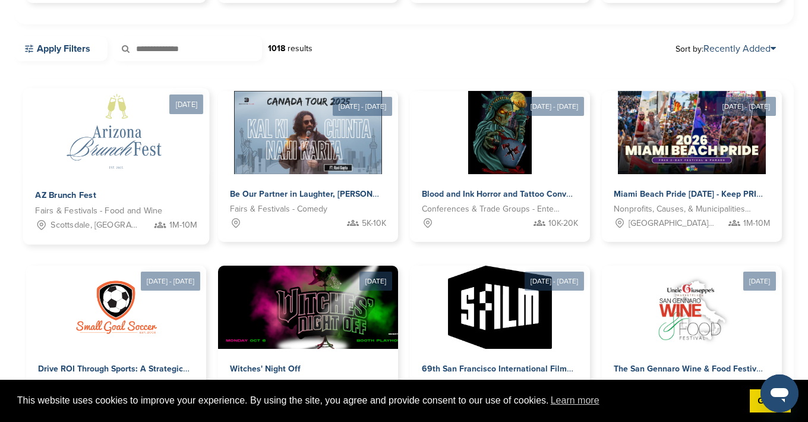
click at [133, 157] on img at bounding box center [116, 132] width 172 height 86
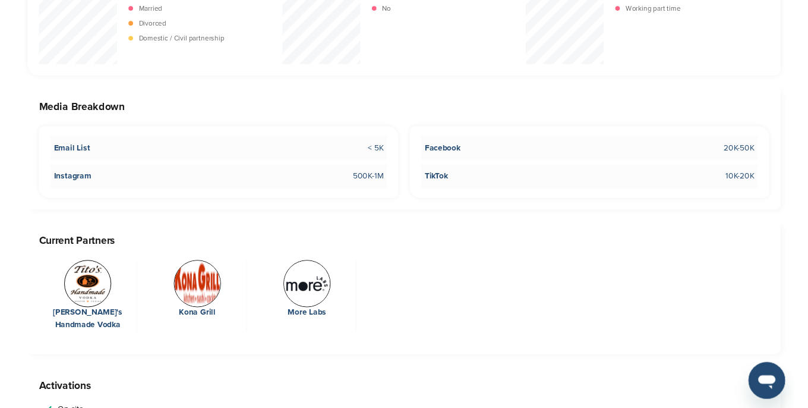
scroll to position [2061, 0]
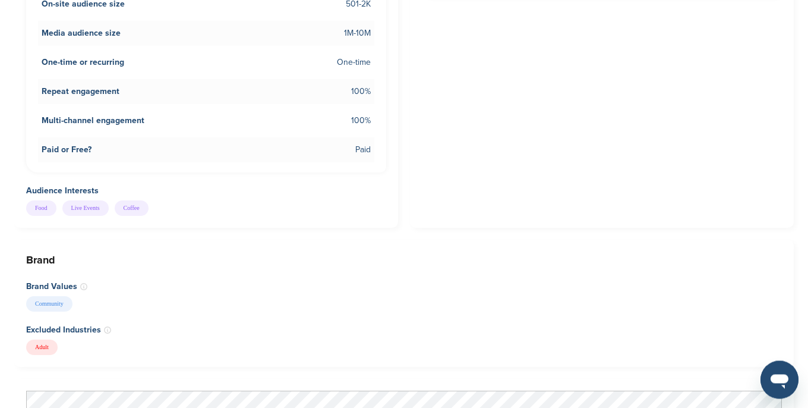
scroll to position [679, 0]
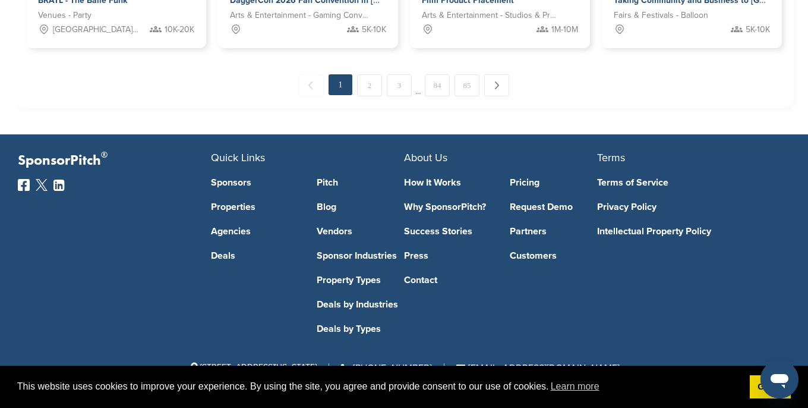
click at [374, 85] on link "2" at bounding box center [369, 85] width 25 height 22
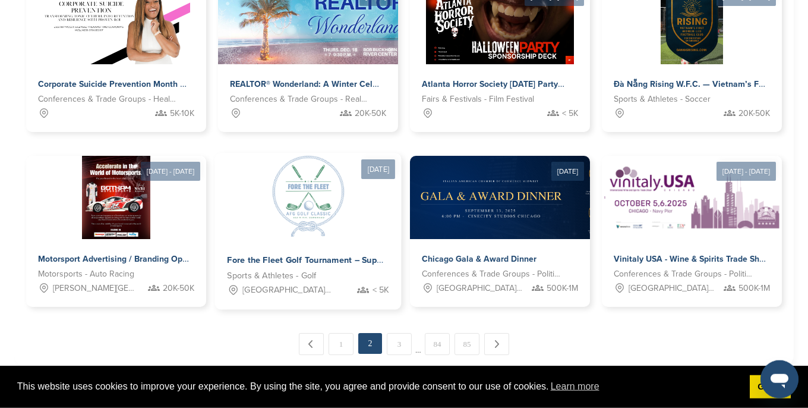
scroll to position [633, 0]
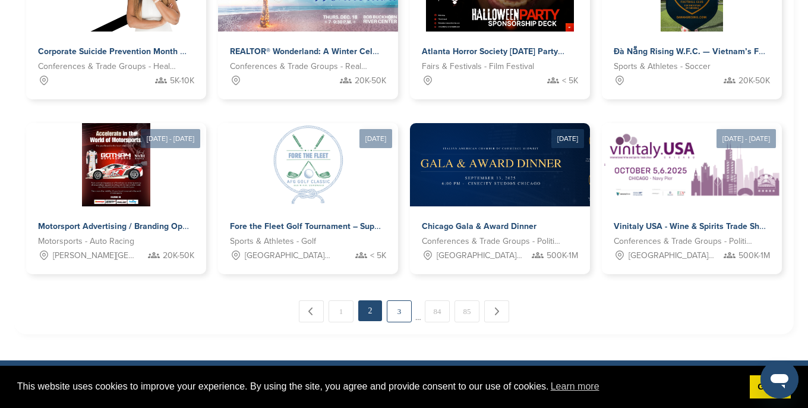
click at [398, 314] on link "3" at bounding box center [399, 311] width 25 height 22
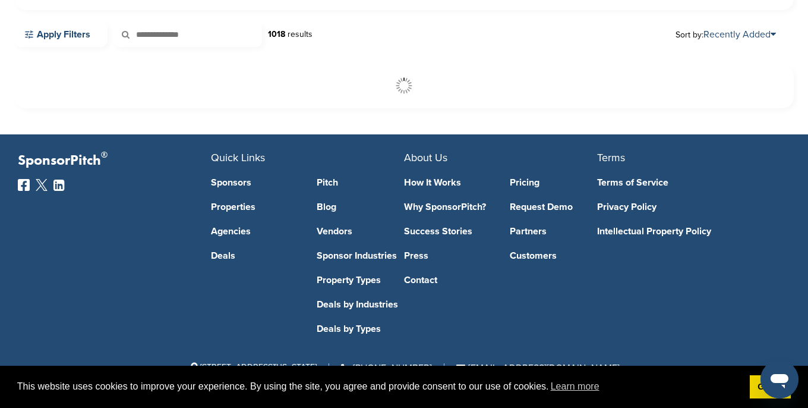
scroll to position [330, 0]
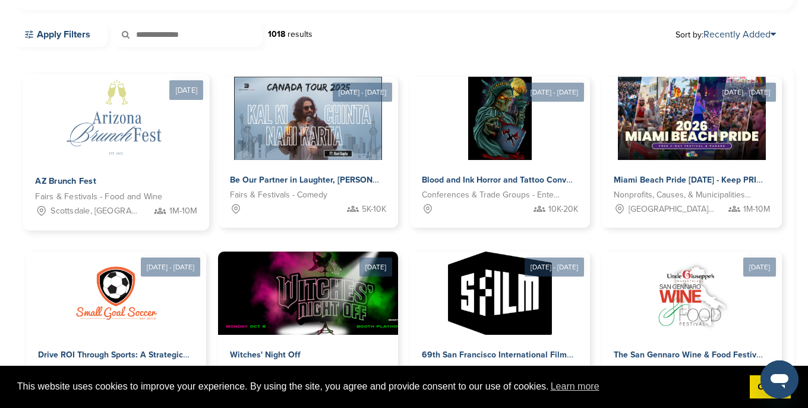
click at [150, 162] on div "AZ Brunch Fest Fairs & Festivals - Food and Wine Scottsdale, AZ 1M-10M" at bounding box center [116, 195] width 187 height 70
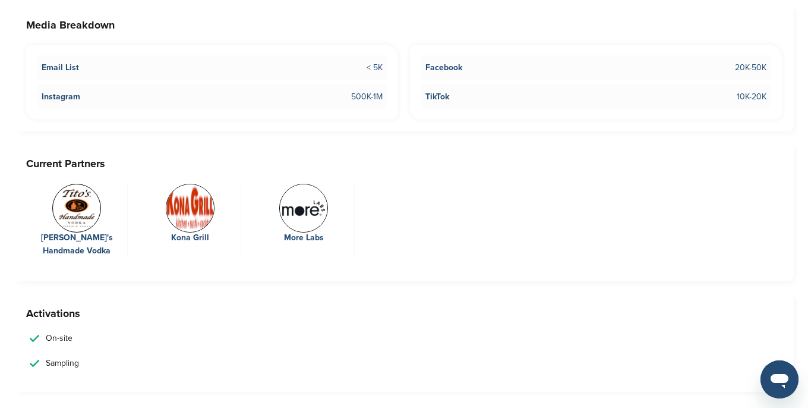
scroll to position [2001, 0]
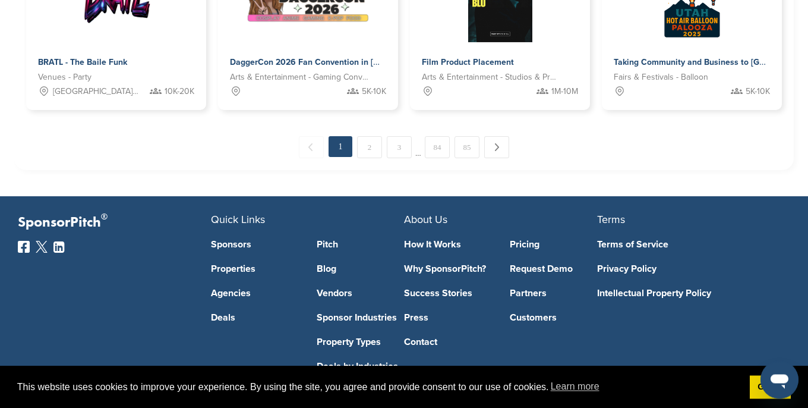
scroll to position [815, 0]
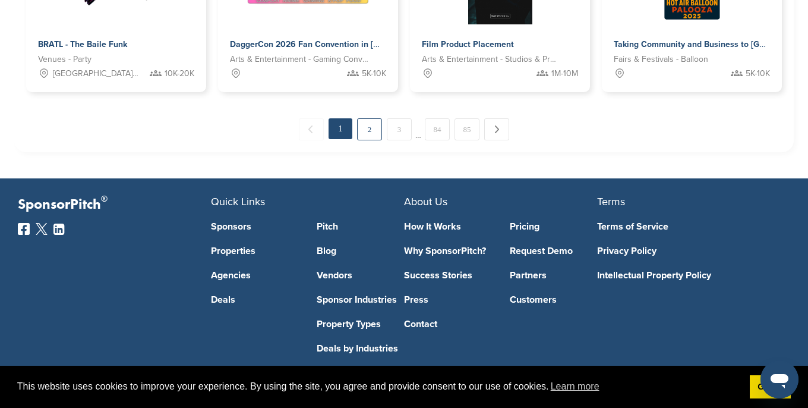
click at [371, 127] on link "2" at bounding box center [369, 129] width 25 height 22
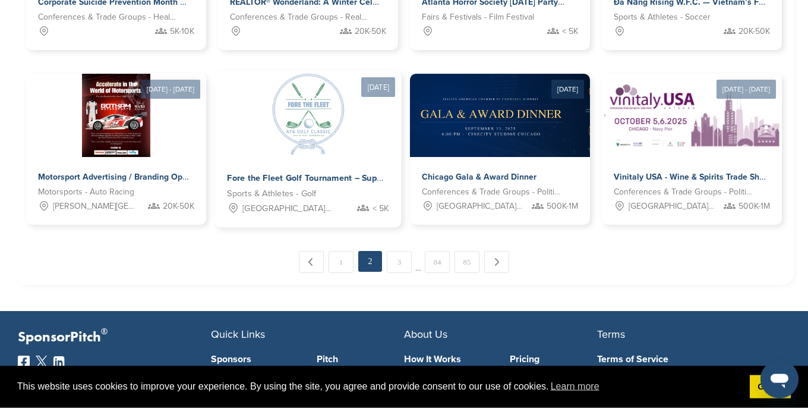
scroll to position [694, 0]
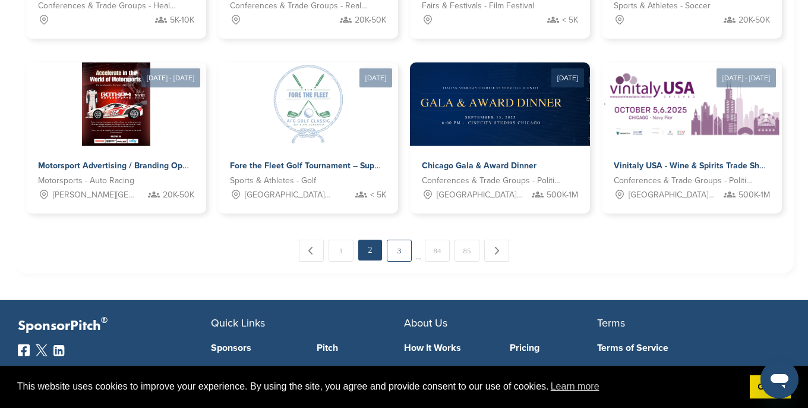
click at [401, 254] on link "3" at bounding box center [399, 251] width 25 height 22
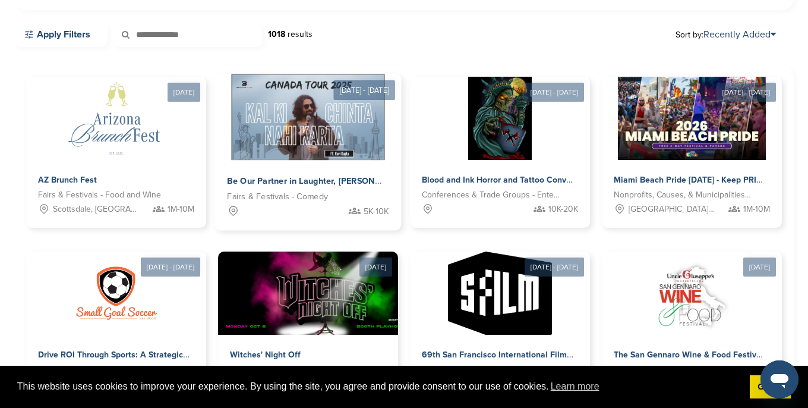
click at [286, 157] on div at bounding box center [308, 117] width 187 height 86
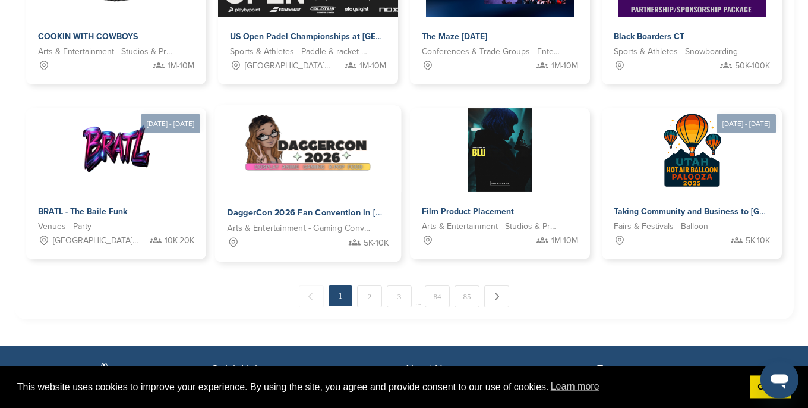
scroll to position [815, 0]
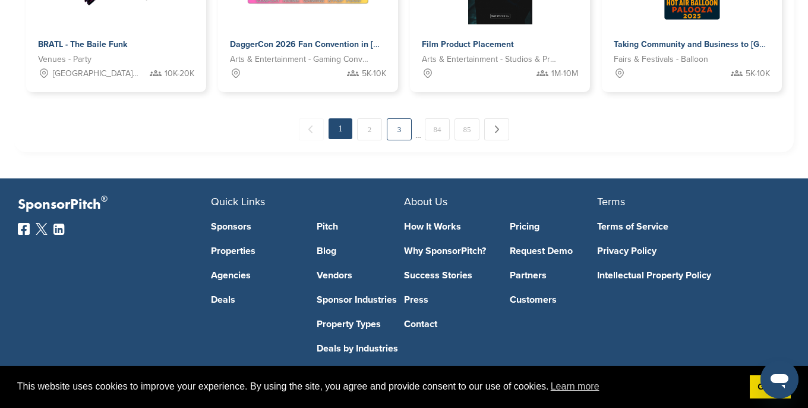
click at [401, 130] on link "3" at bounding box center [399, 129] width 25 height 22
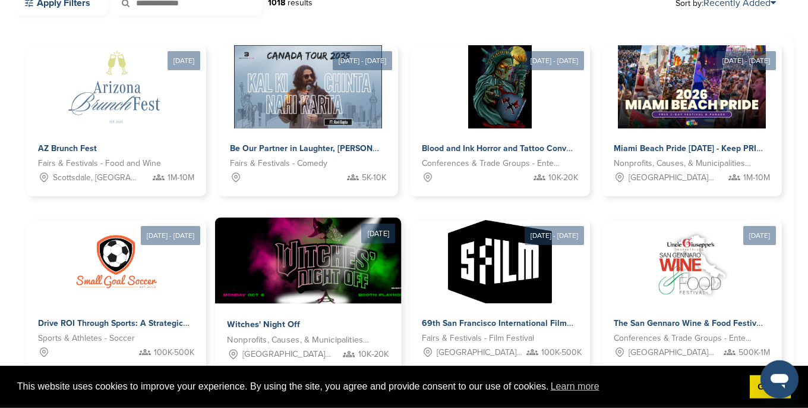
scroll to position [330, 0]
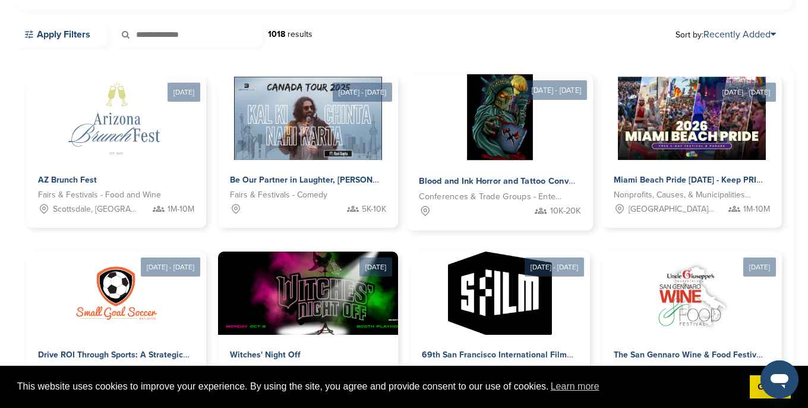
click at [467, 155] on div at bounding box center [500, 117] width 187 height 86
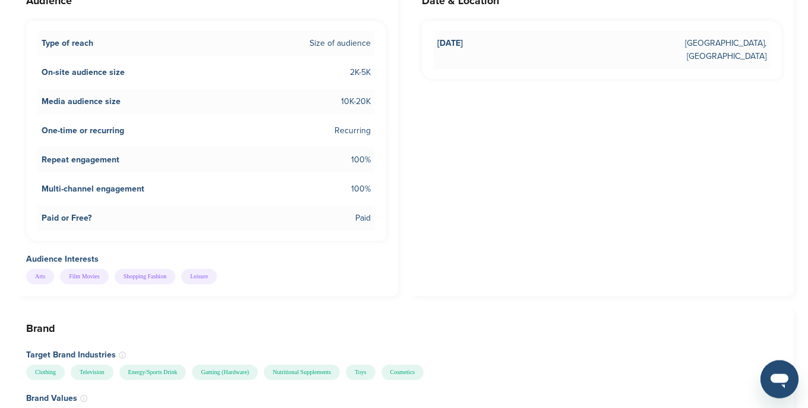
scroll to position [909, 0]
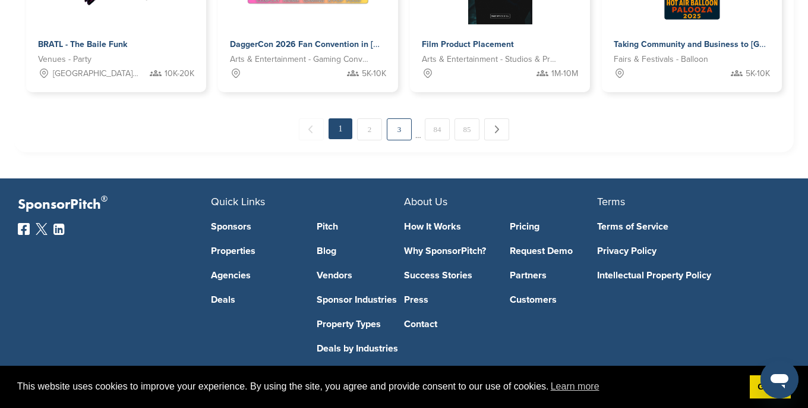
click at [401, 130] on link "3" at bounding box center [399, 129] width 25 height 22
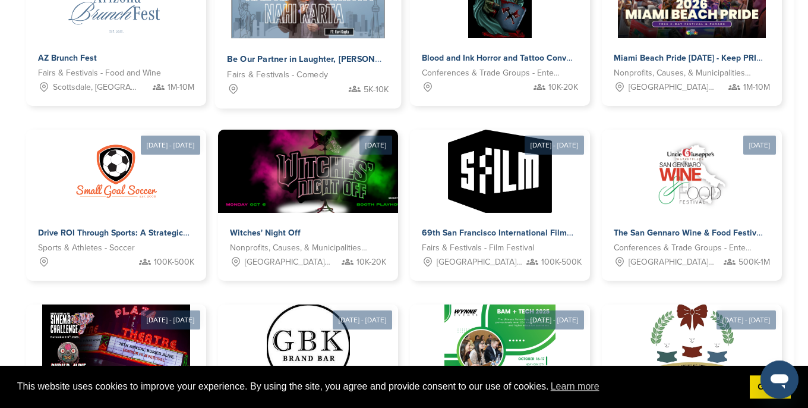
scroll to position [451, 0]
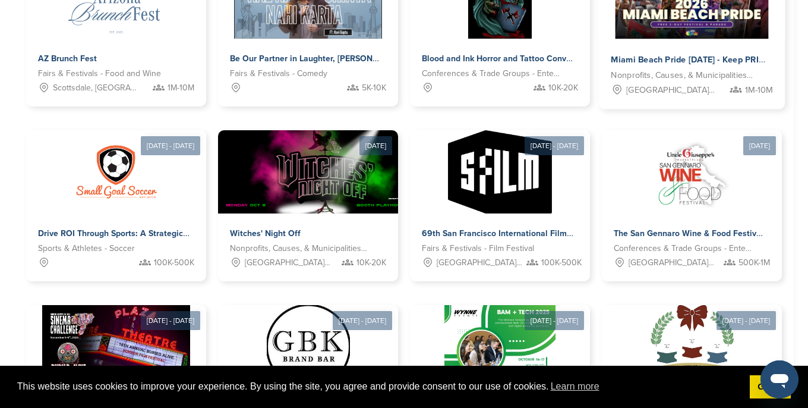
click at [665, 63] on span "Miami Beach Pride [DATE] - Keep PRIDE Alive" at bounding box center [701, 60] width 181 height 11
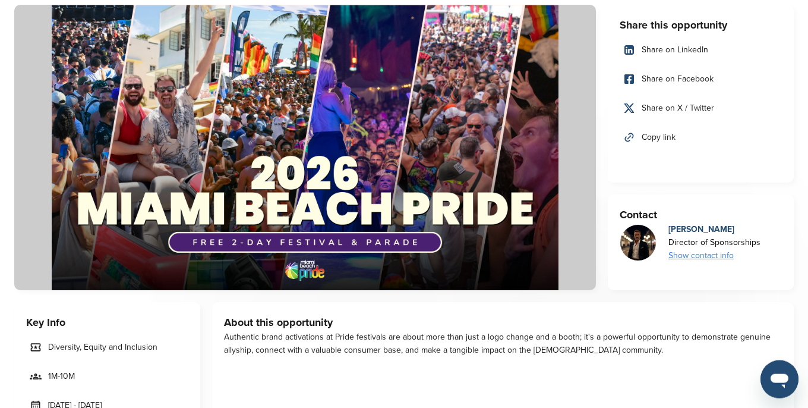
scroll to position [33, 0]
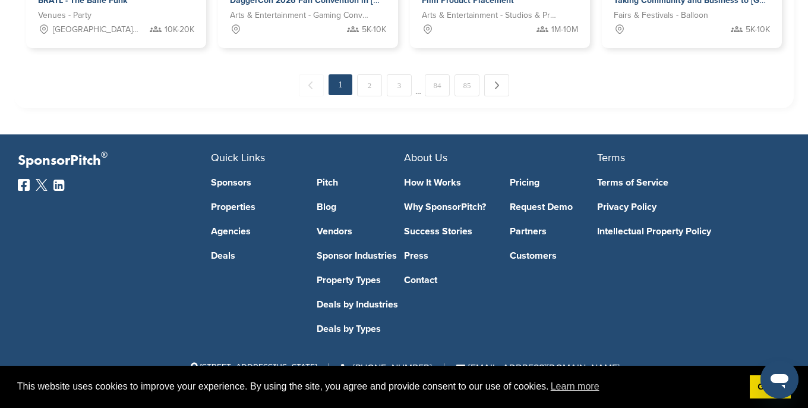
drag, startPoint x: 400, startPoint y: 80, endPoint x: 406, endPoint y: 89, distance: 10.7
click at [401, 79] on link "3" at bounding box center [399, 85] width 25 height 22
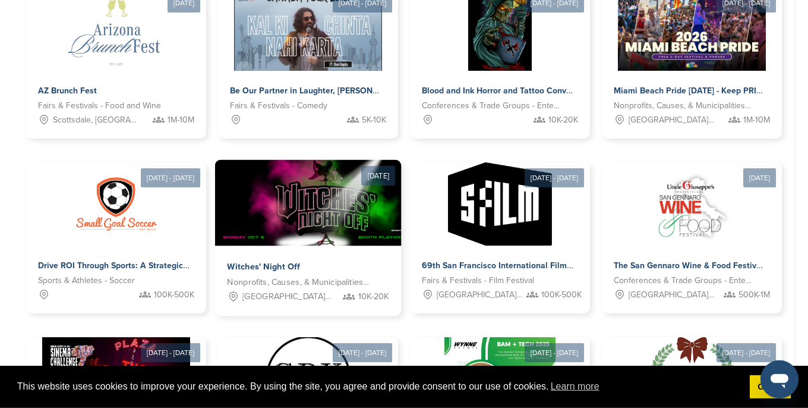
scroll to position [451, 0]
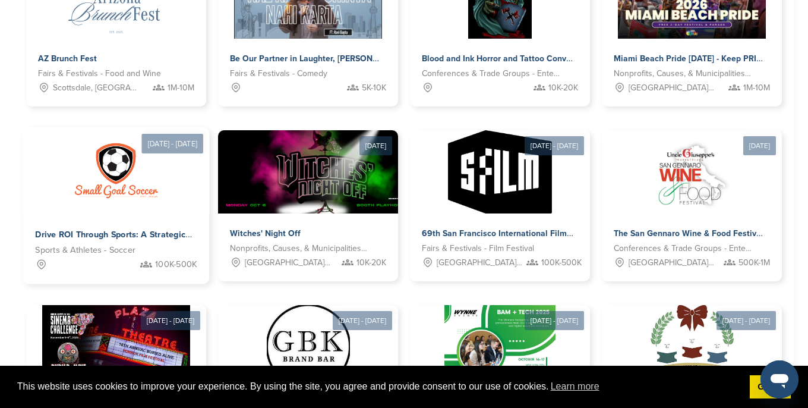
click at [133, 227] on div "Drive ROI Through Sports: A Strategic Investment Opportunity" at bounding box center [114, 234] width 159 height 17
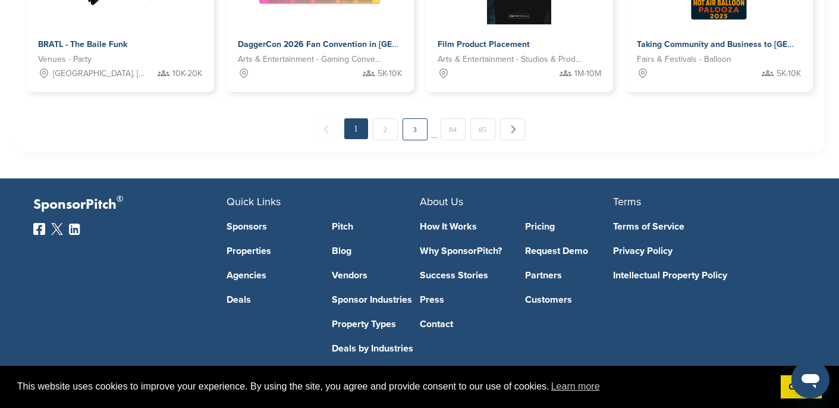
click at [415, 136] on link "3" at bounding box center [414, 129] width 25 height 22
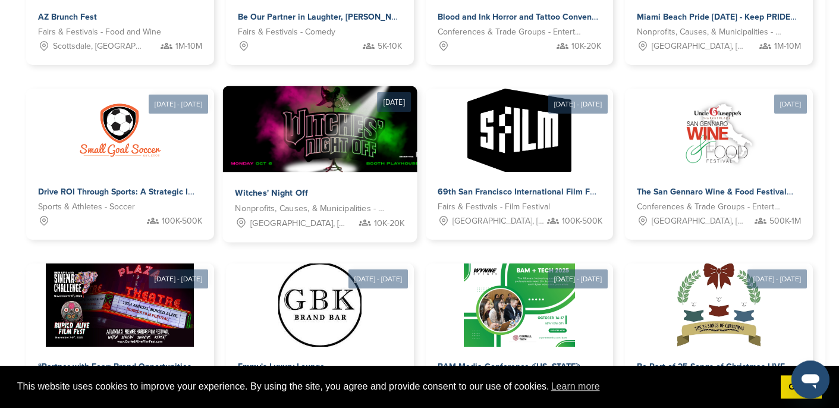
scroll to position [512, 0]
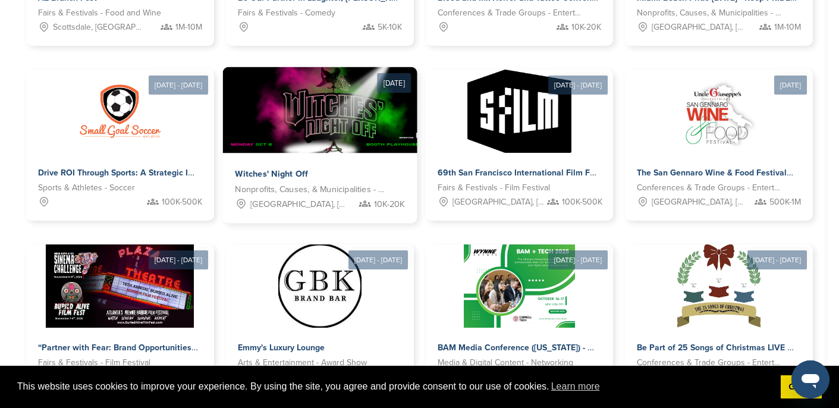
click at [288, 143] on img at bounding box center [335, 110] width 226 height 86
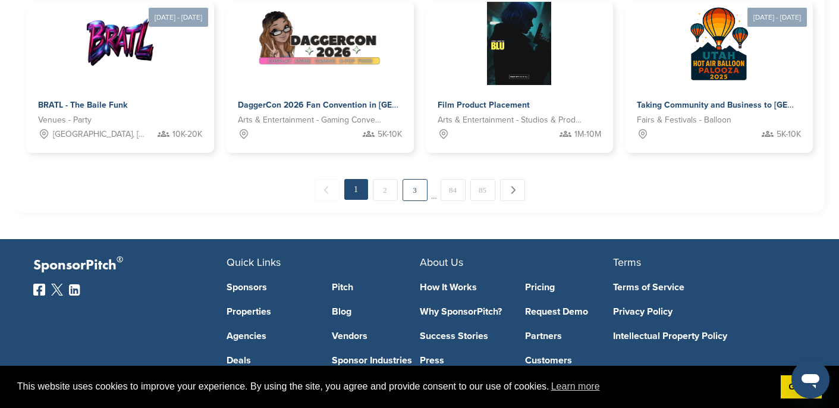
click at [411, 194] on link "3" at bounding box center [414, 190] width 25 height 22
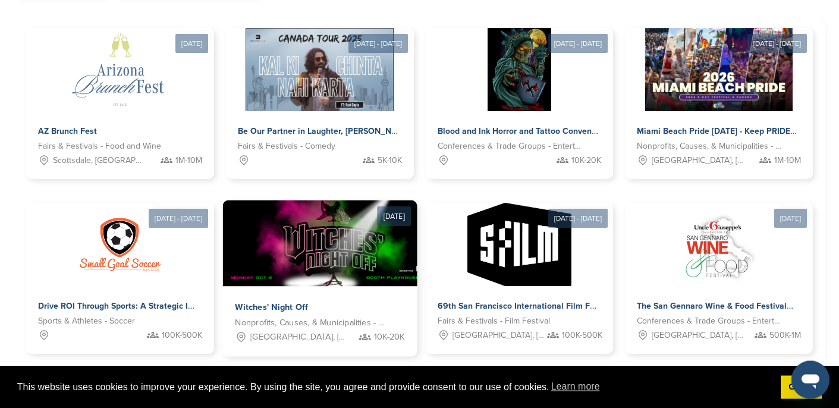
scroll to position [512, 0]
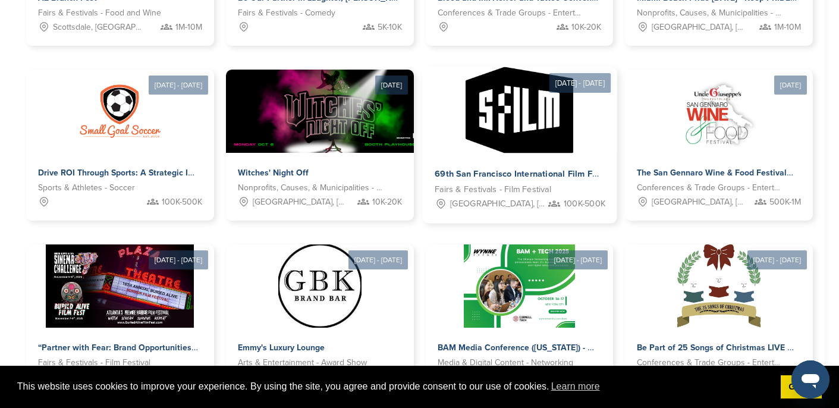
click at [493, 151] on img at bounding box center [519, 110] width 108 height 86
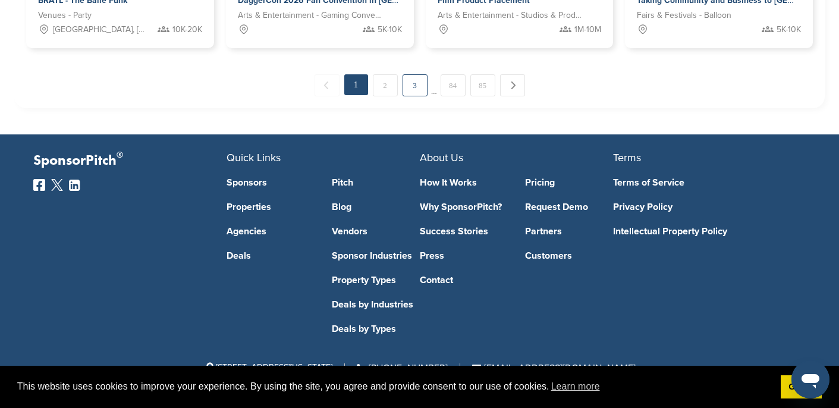
click at [417, 90] on link "3" at bounding box center [414, 85] width 25 height 22
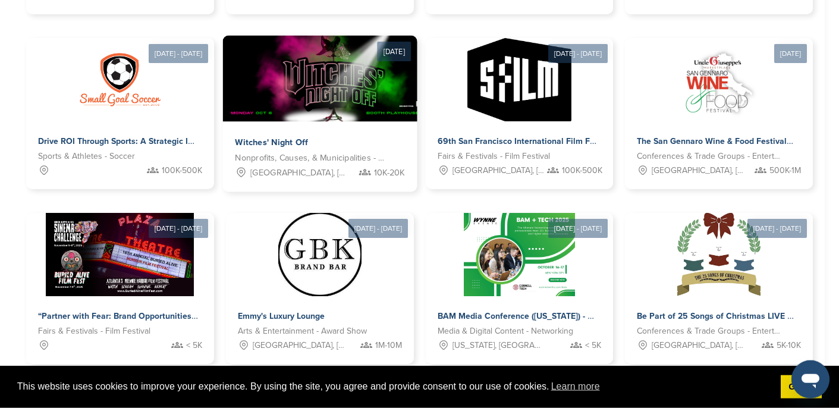
scroll to position [572, 0]
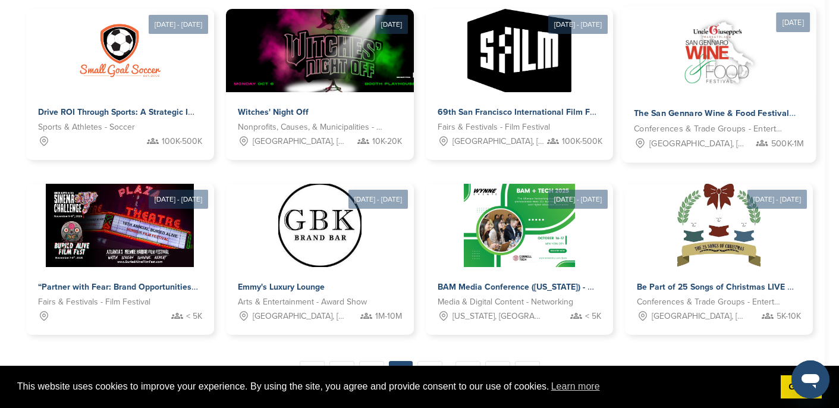
click at [657, 71] on div at bounding box center [719, 50] width 194 height 86
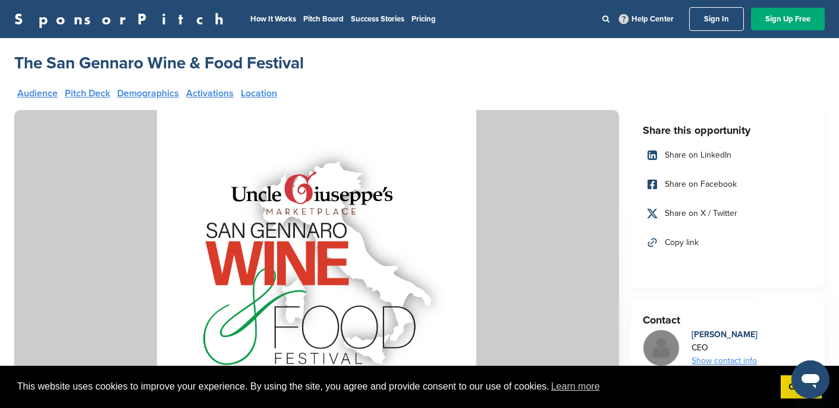
drag, startPoint x: 285, startPoint y: 58, endPoint x: 18, endPoint y: 56, distance: 266.3
click at [20, 57] on div "The San Gennaro Wine & Food Festival" at bounding box center [419, 62] width 810 height 21
click at [366, 60] on div "The San Gennaro Wine & Food Festival" at bounding box center [419, 62] width 810 height 21
drag, startPoint x: 342, startPoint y: 60, endPoint x: -15, endPoint y: 56, distance: 357.8
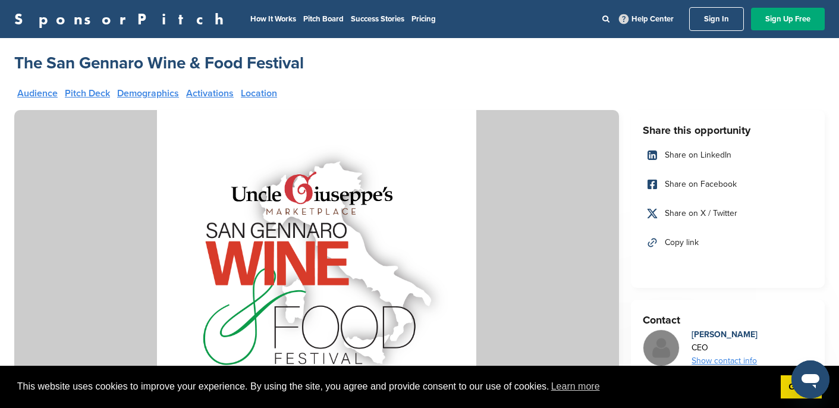
copy h2 "The San Gennaro Wine & Food Festival"
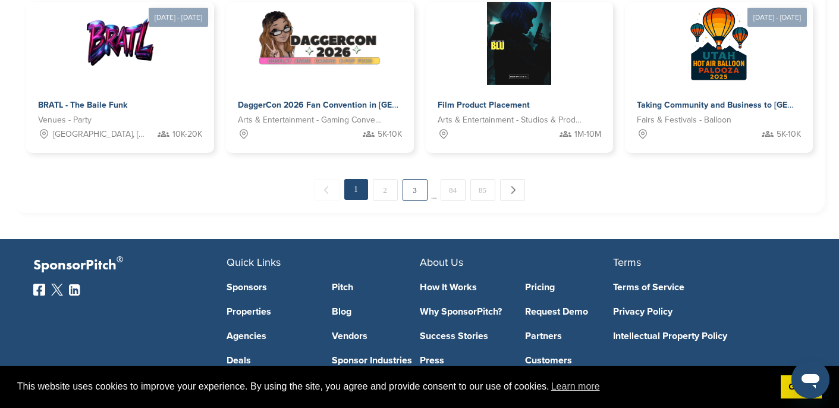
click at [409, 195] on link "3" at bounding box center [414, 190] width 25 height 22
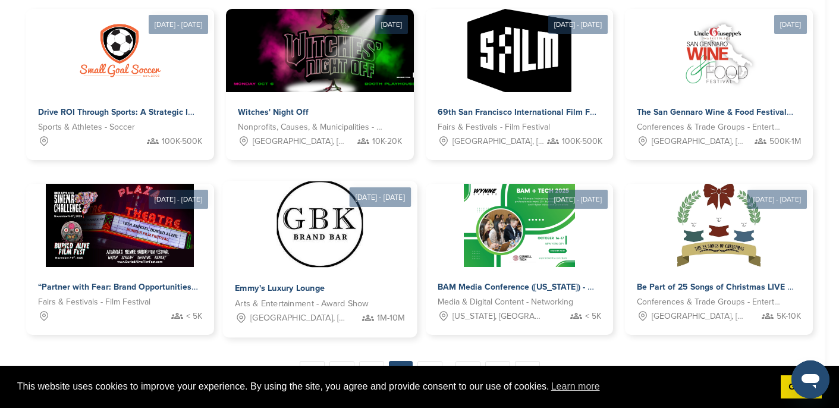
scroll to position [512, 0]
